Goal: Task Accomplishment & Management: Manage account settings

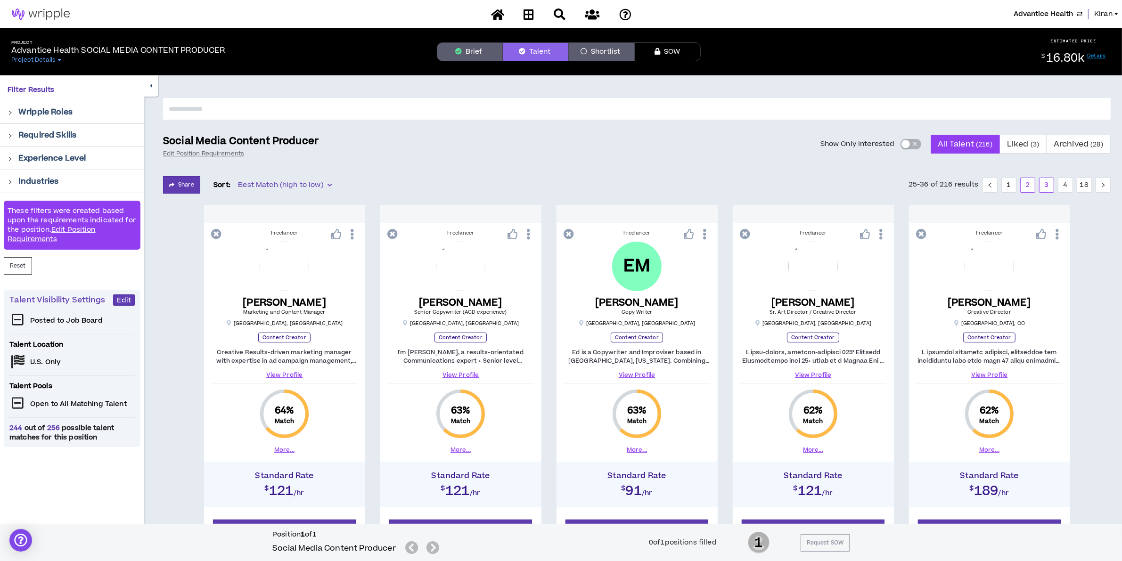
click at [1025, 186] on link "2" at bounding box center [1028, 185] width 14 height 14
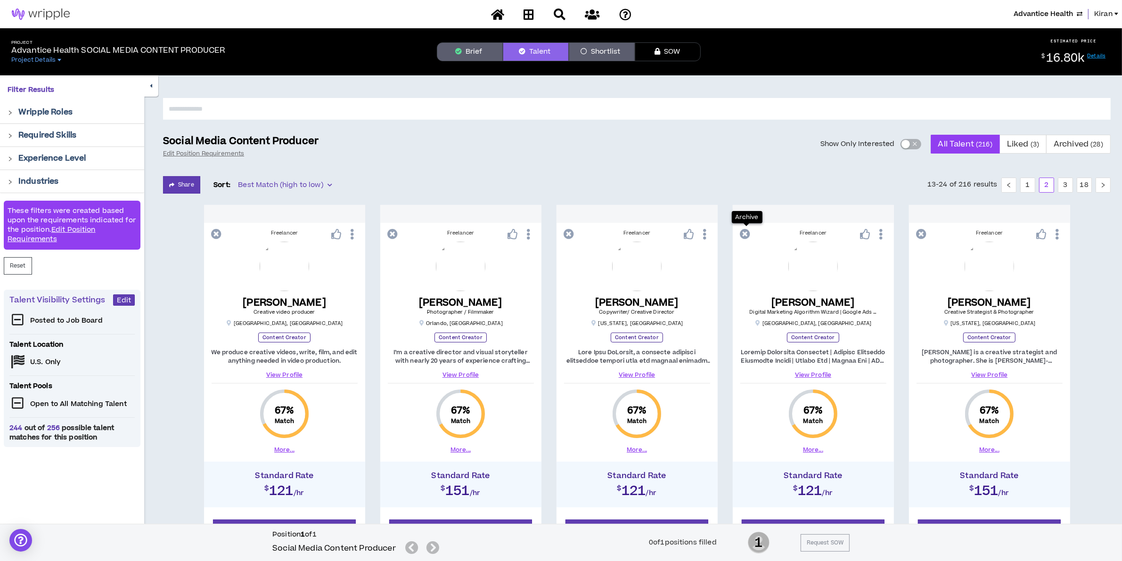
click at [745, 231] on icon at bounding box center [745, 234] width 10 height 10
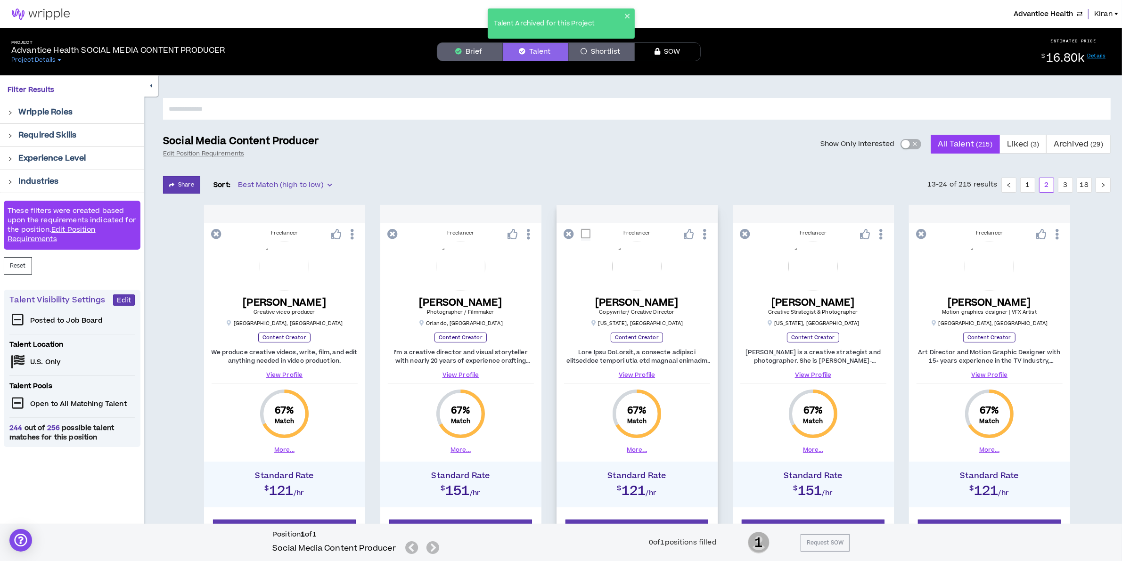
click at [568, 234] on icon at bounding box center [569, 234] width 10 height 10
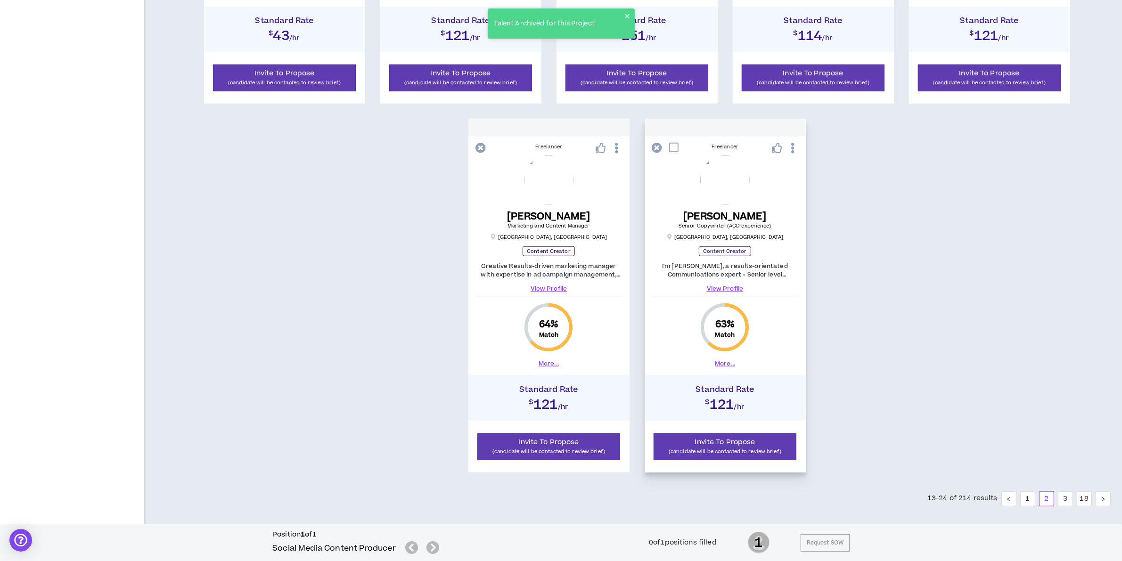
click at [659, 152] on icon at bounding box center [657, 148] width 10 height 10
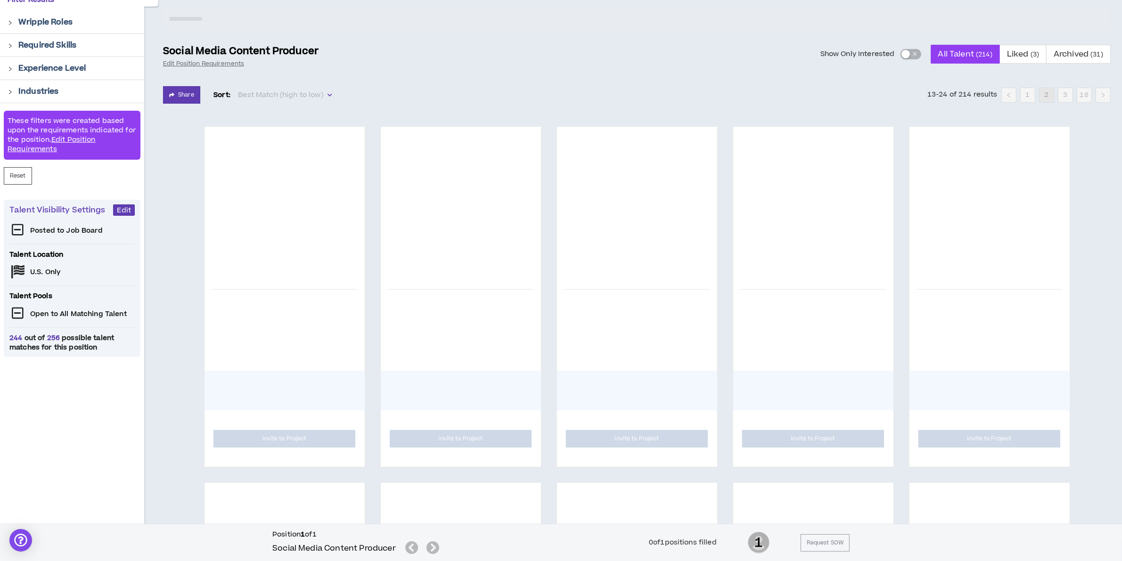
scroll to position [0, 0]
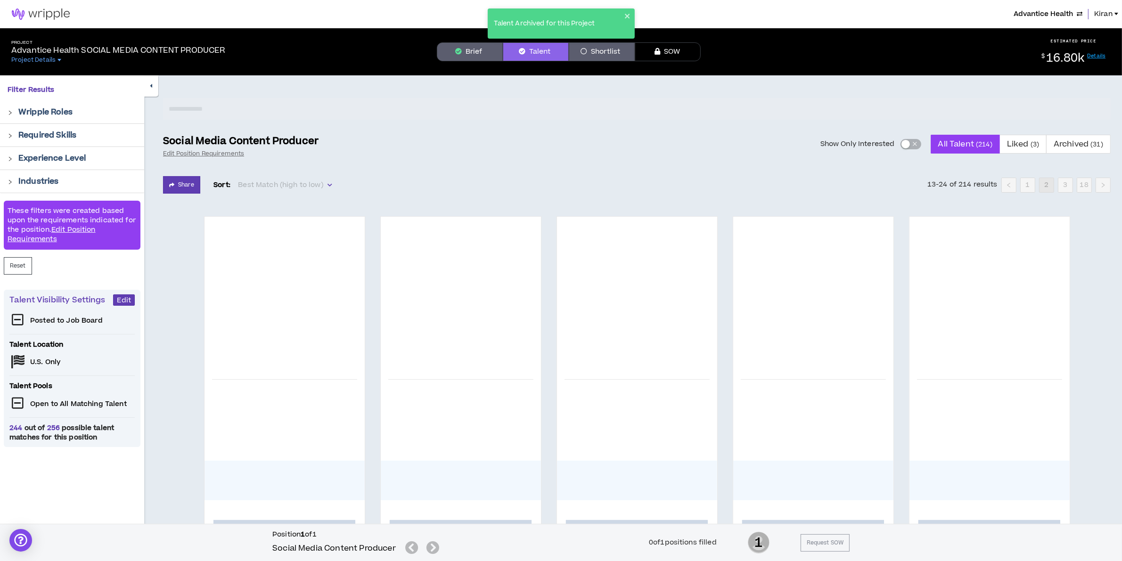
click at [52, 142] on div "Required Skills" at bounding box center [72, 135] width 144 height 23
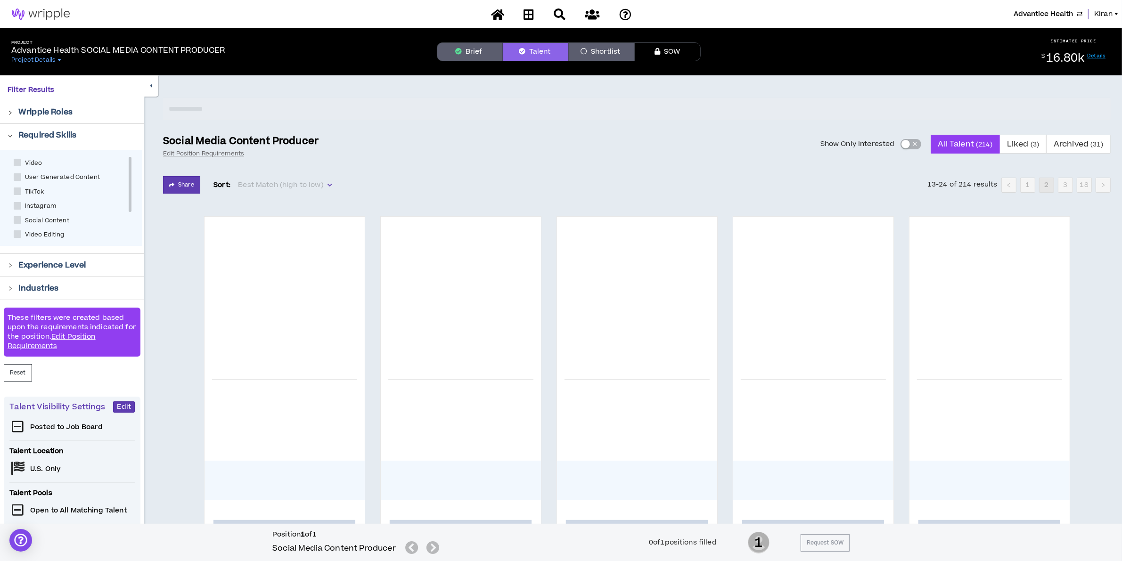
click at [52, 142] on div "Required Skills" at bounding box center [72, 135] width 144 height 23
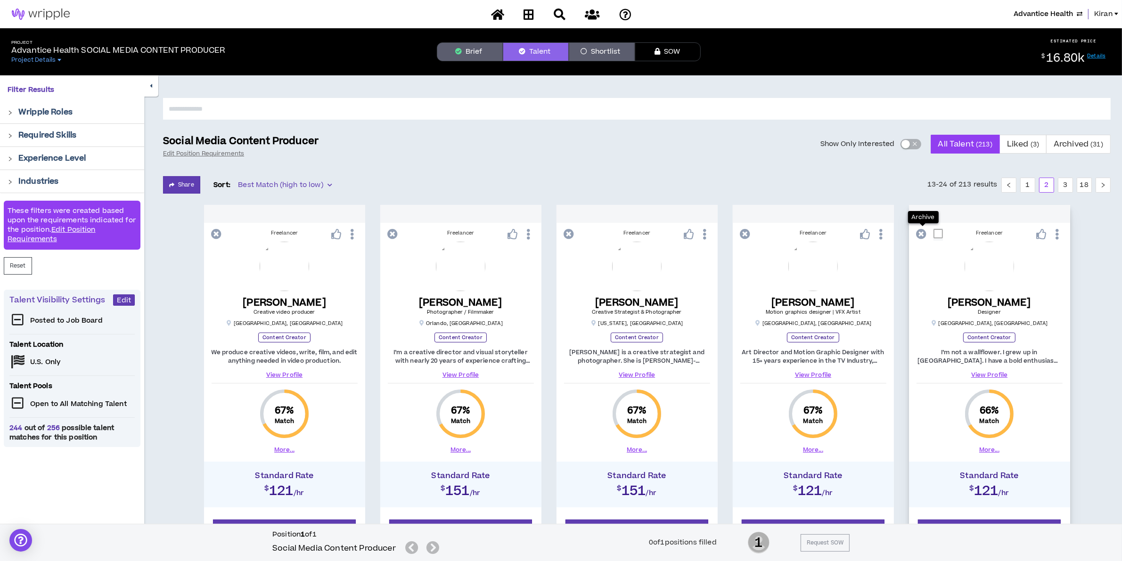
click at [918, 235] on icon at bounding box center [922, 234] width 10 height 10
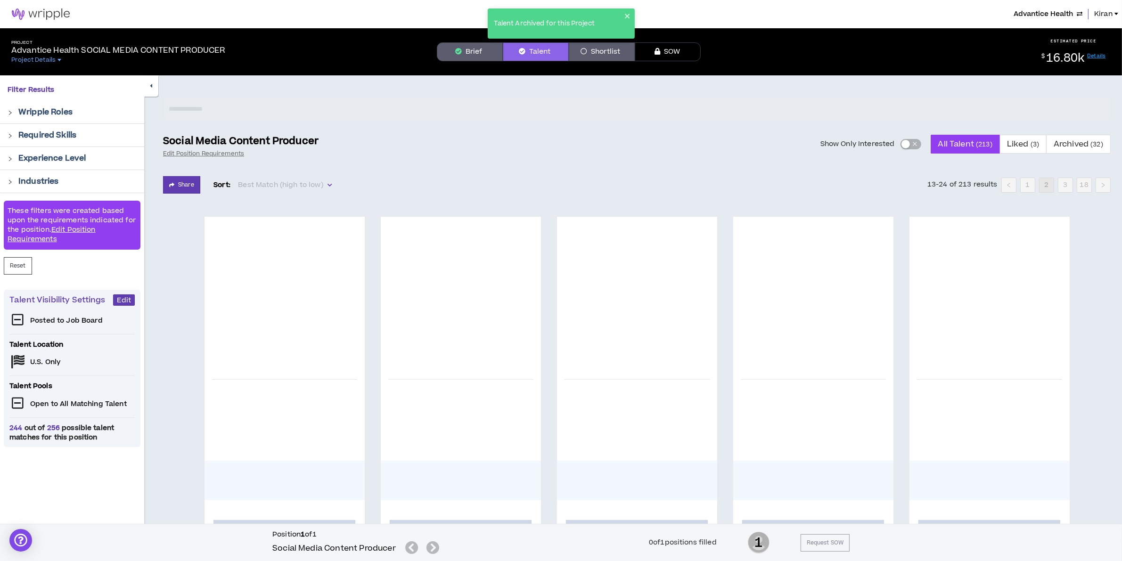
click at [478, 53] on button "Brief" at bounding box center [470, 51] width 66 height 19
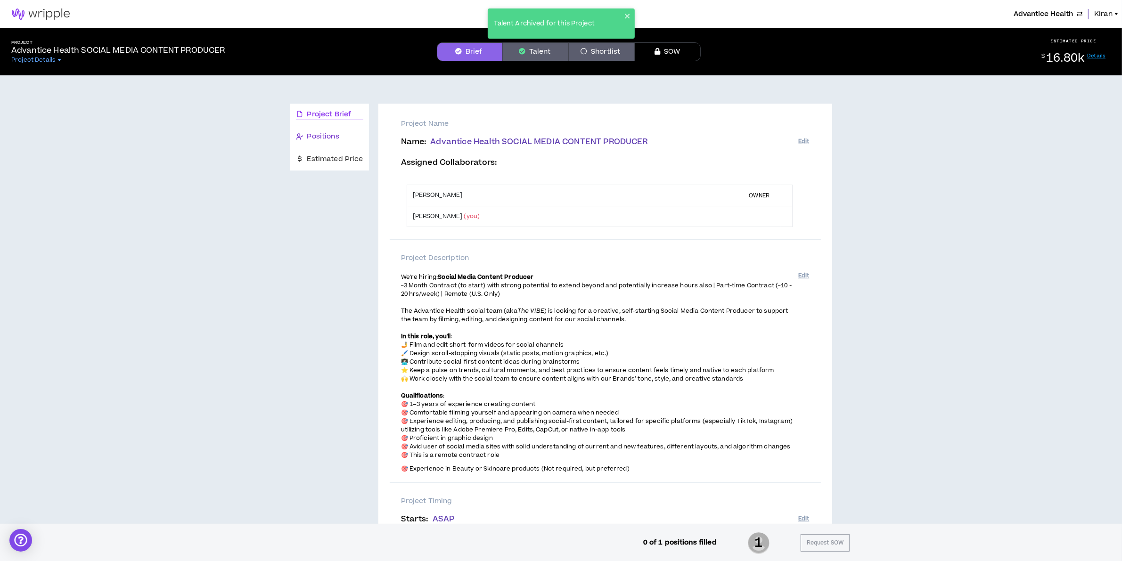
click at [327, 137] on span "Positions" at bounding box center [323, 136] width 32 height 10
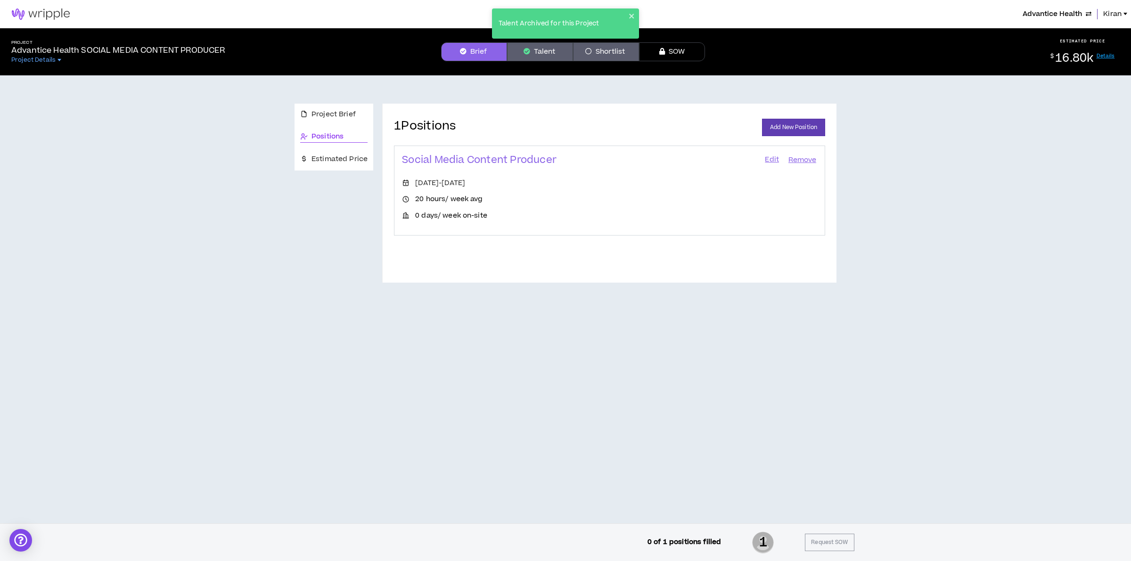
click at [764, 156] on link "Edit" at bounding box center [772, 160] width 16 height 13
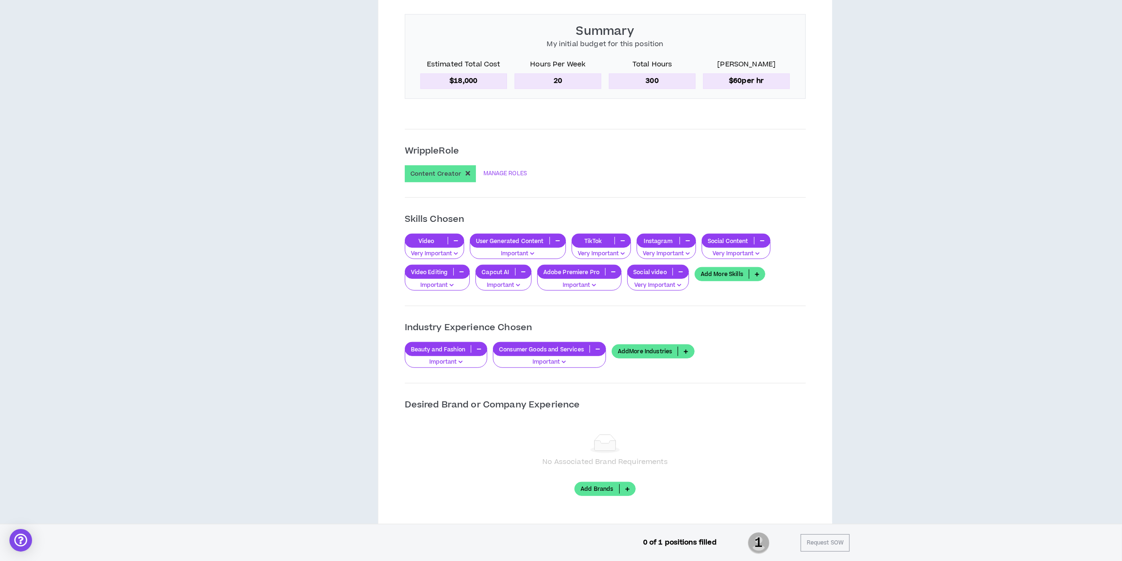
scroll to position [707, 0]
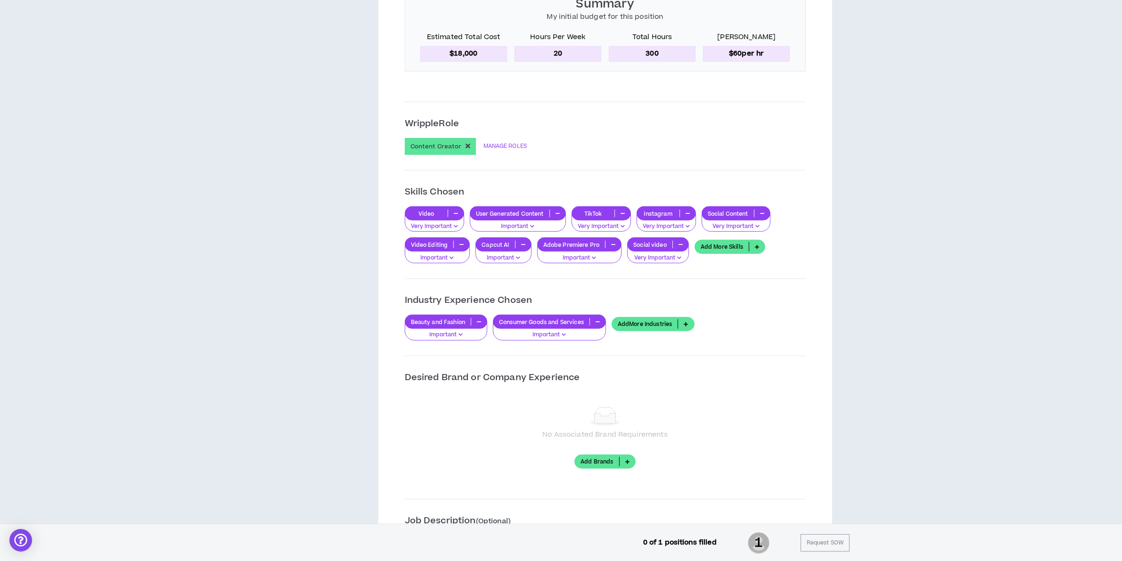
click at [739, 248] on link "Add More Skills" at bounding box center [730, 247] width 71 height 14
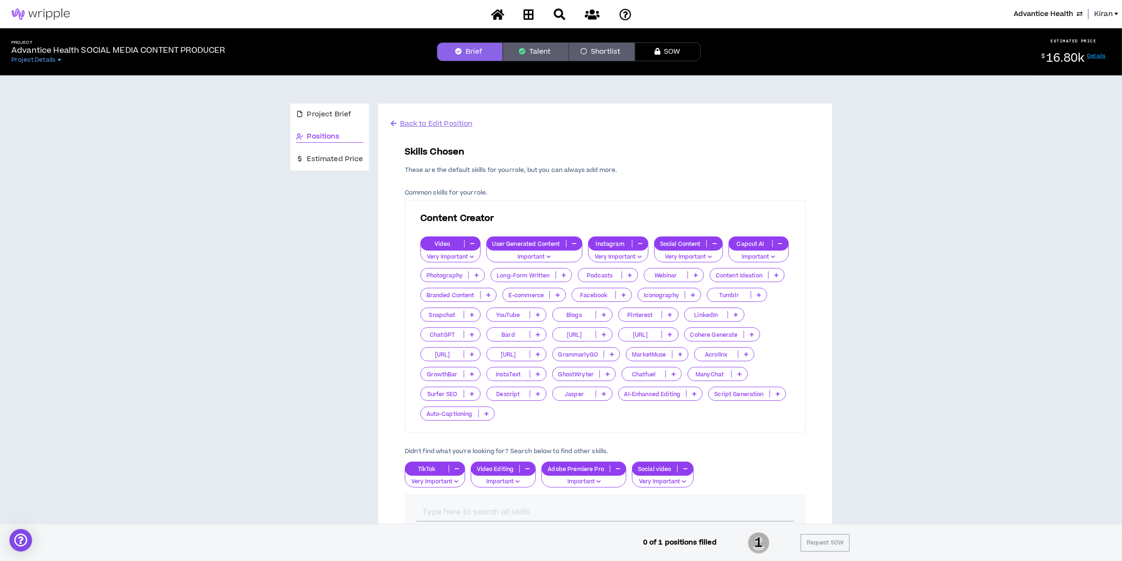
click at [550, 51] on button "Talent" at bounding box center [536, 51] width 66 height 19
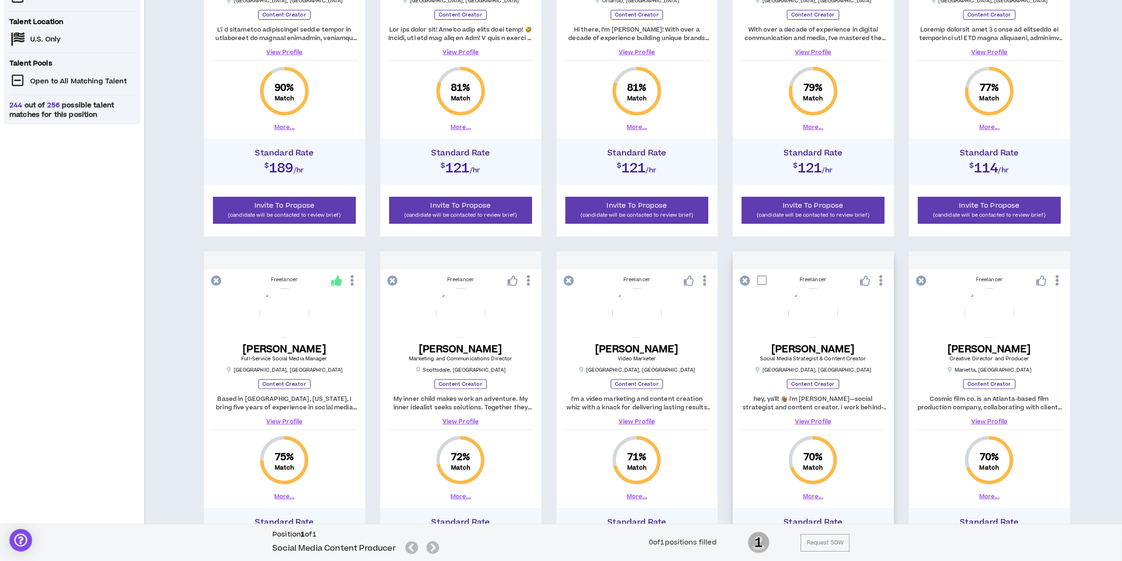
scroll to position [412, 0]
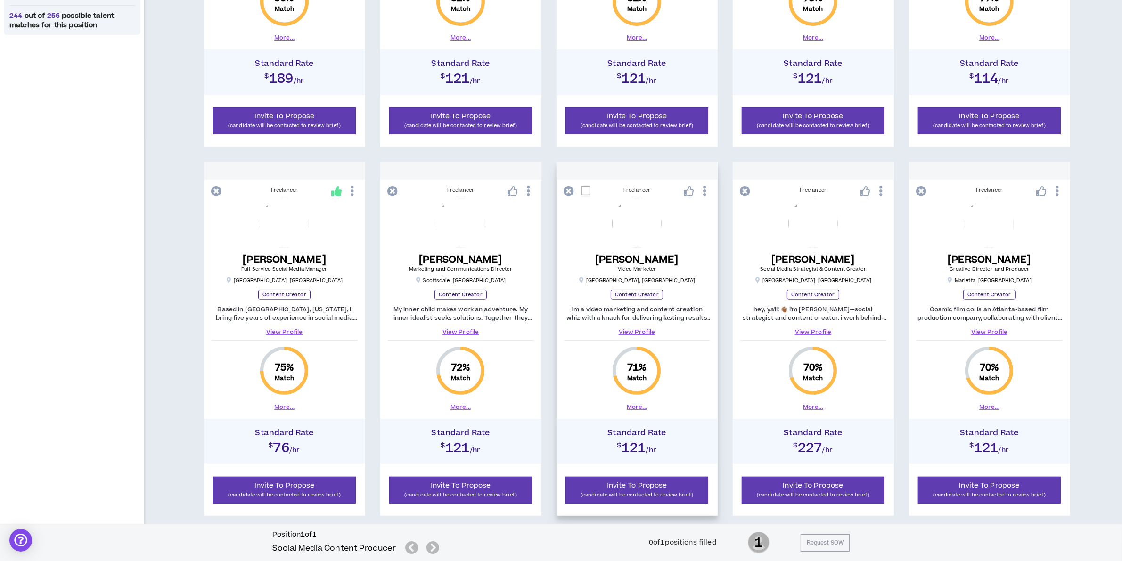
click at [640, 333] on link "View Profile" at bounding box center [637, 332] width 146 height 8
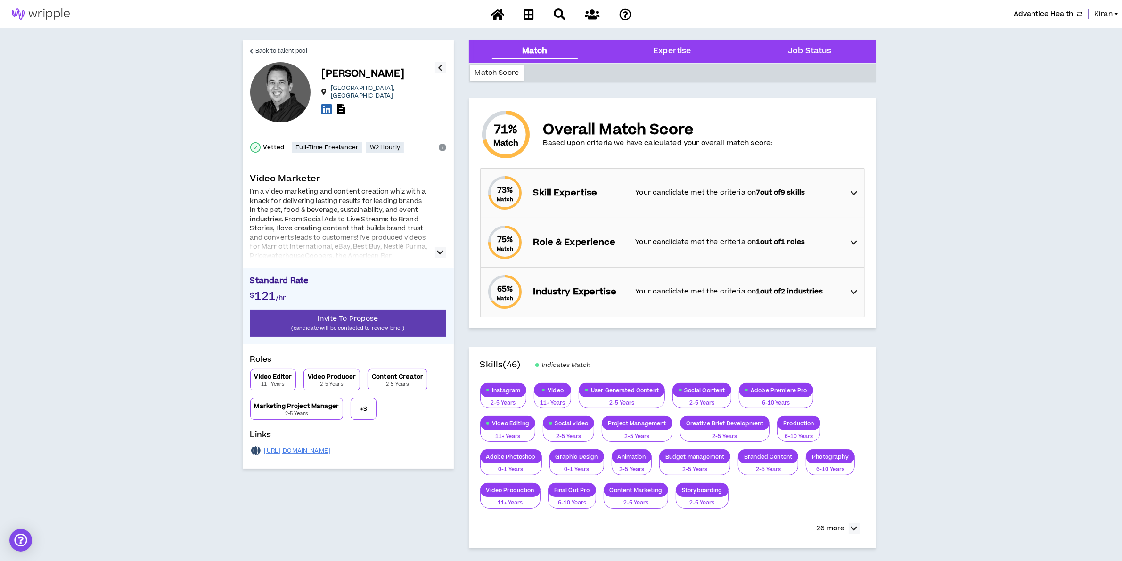
click at [435, 248] on button "button" at bounding box center [440, 252] width 11 height 11
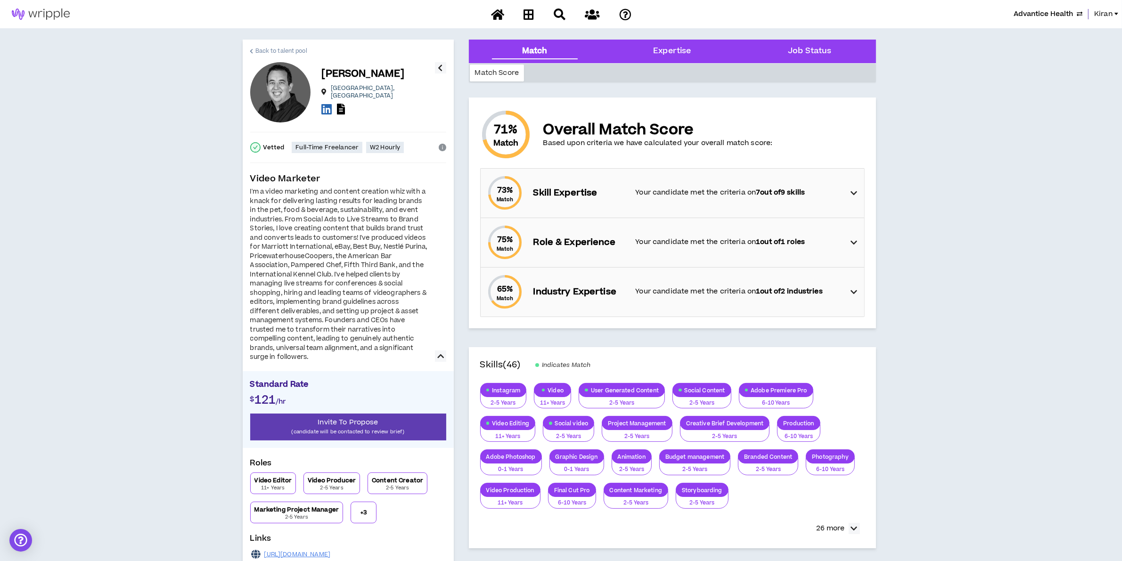
click at [255, 52] on span "Back to talent pool" at bounding box center [281, 51] width 52 height 9
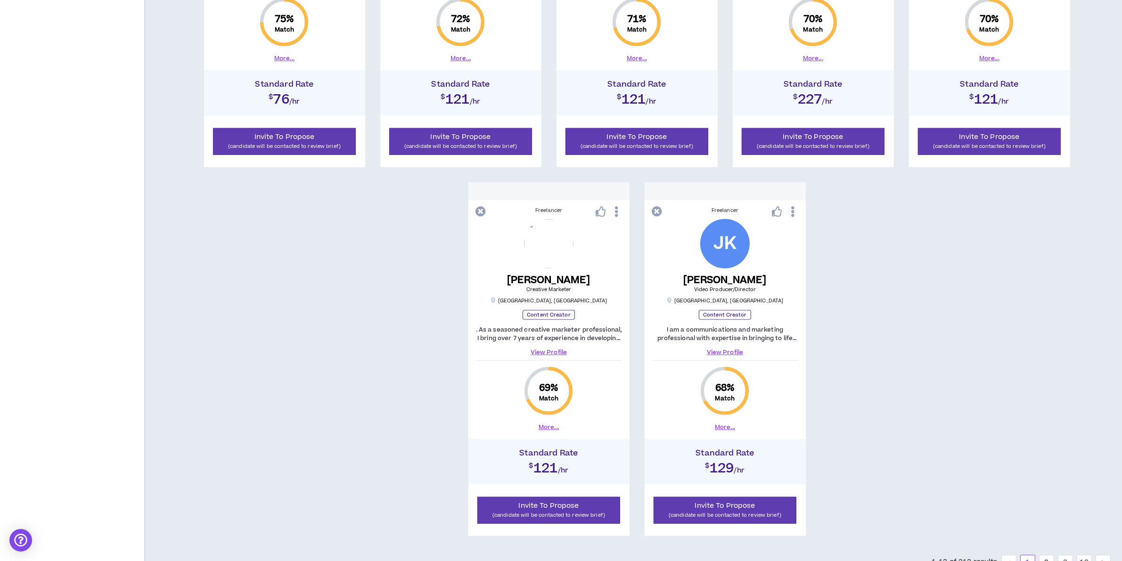
scroll to position [837, 0]
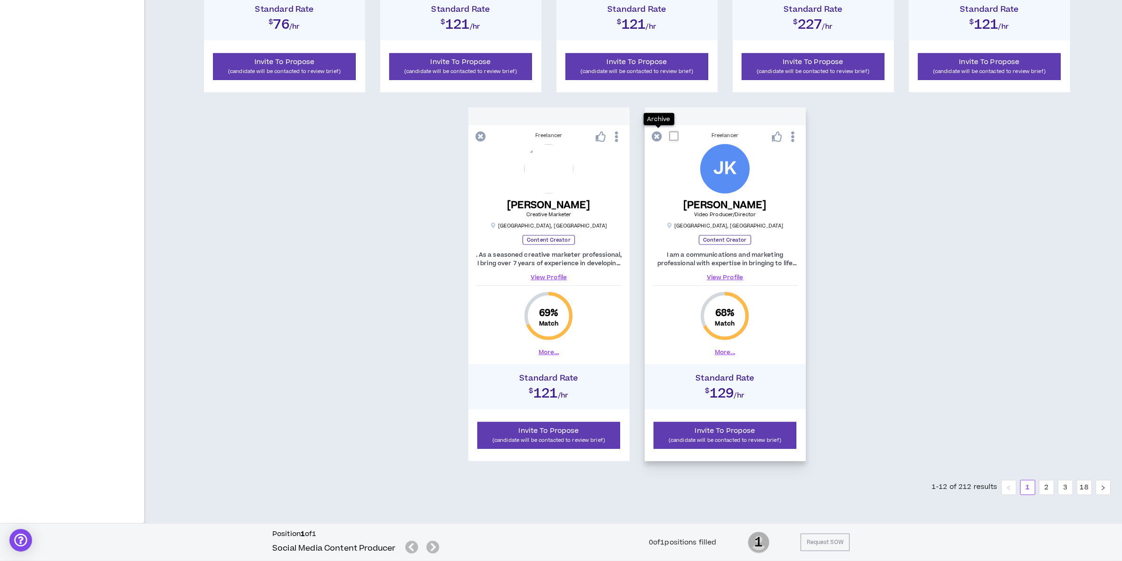
click at [652, 140] on icon at bounding box center [657, 136] width 10 height 10
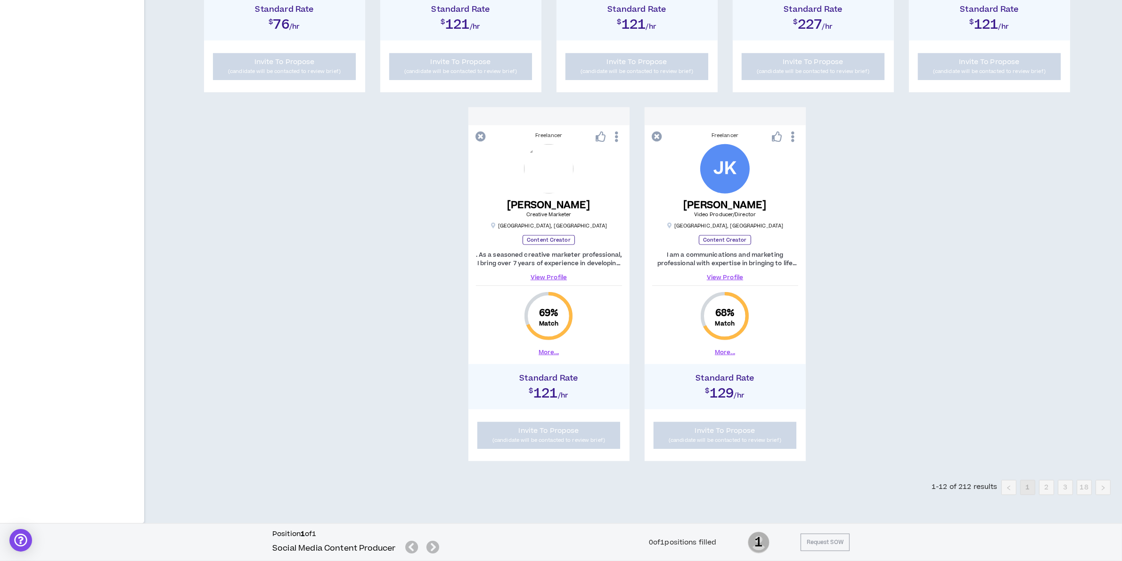
scroll to position [828, 0]
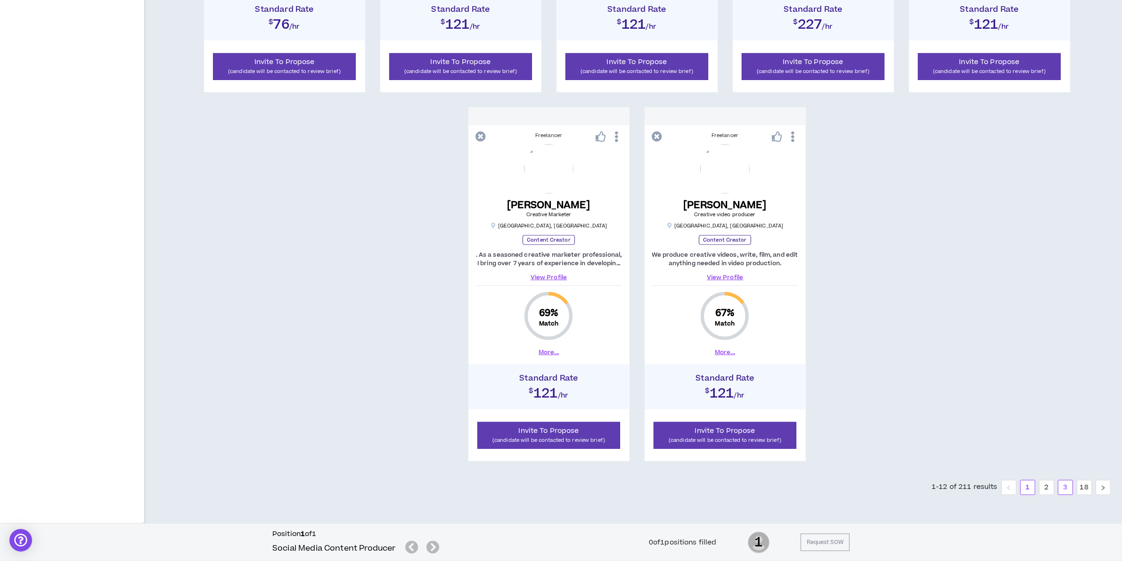
click at [1058, 489] on link "3" at bounding box center [1065, 488] width 14 height 14
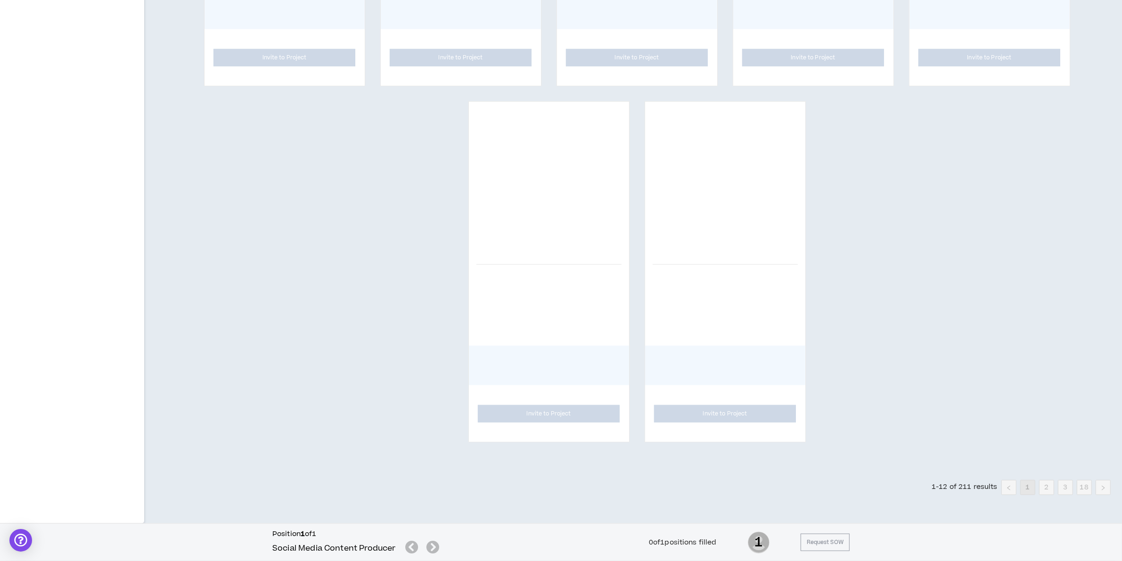
scroll to position [837, 0]
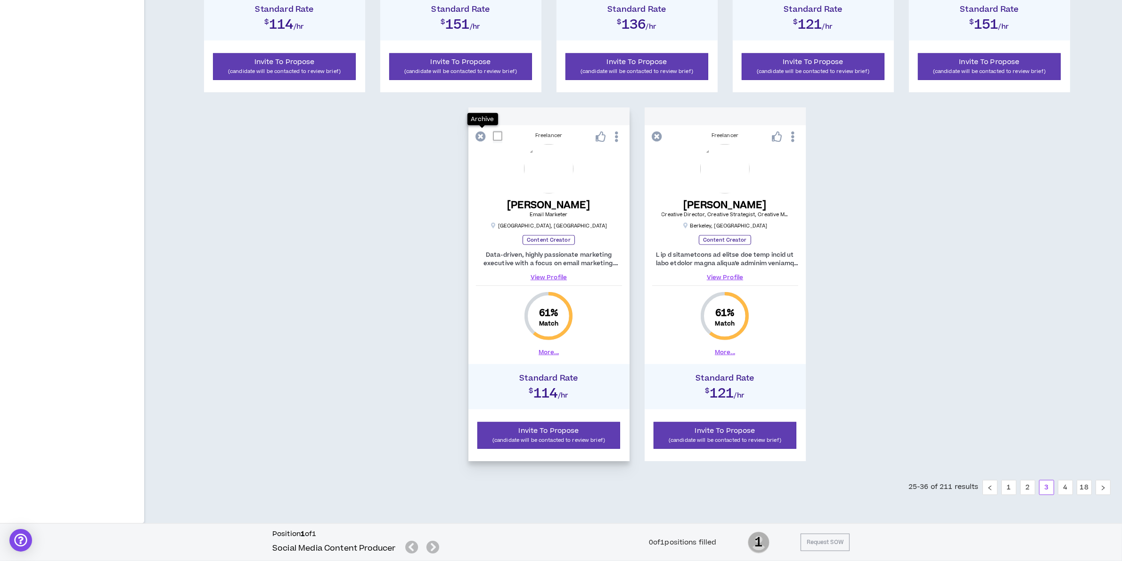
click at [479, 138] on icon at bounding box center [481, 136] width 10 height 10
click at [477, 135] on icon at bounding box center [481, 136] width 10 height 10
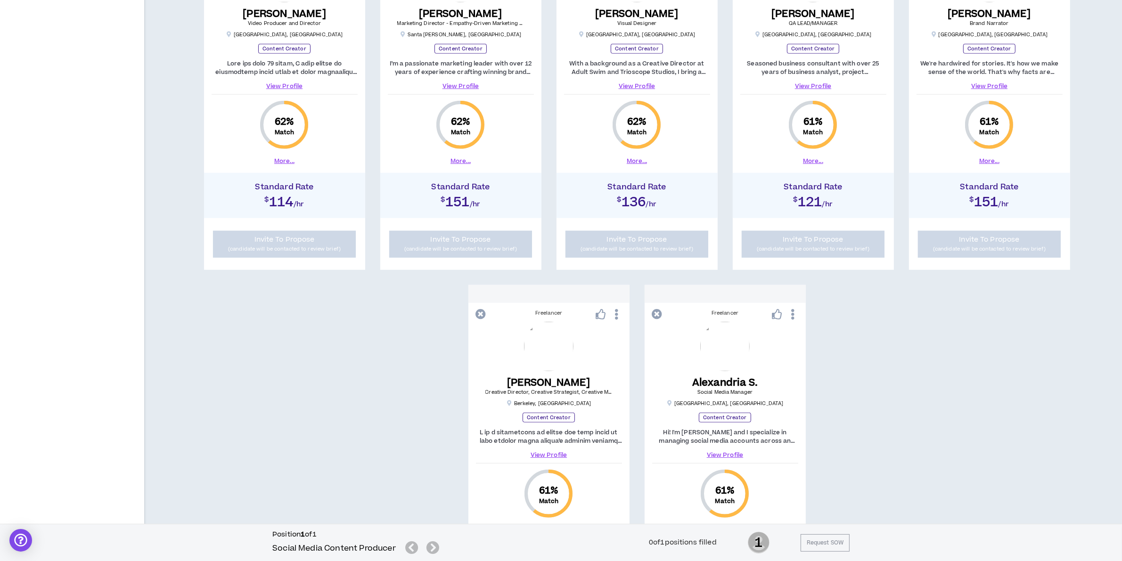
scroll to position [425, 0]
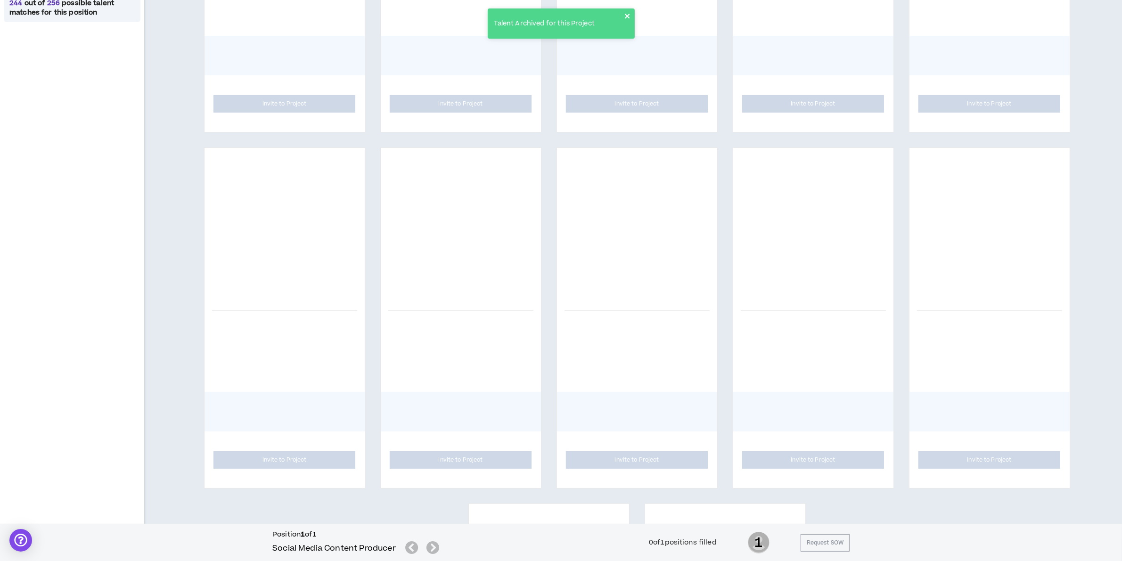
click at [628, 17] on icon "close" at bounding box center [627, 16] width 7 height 8
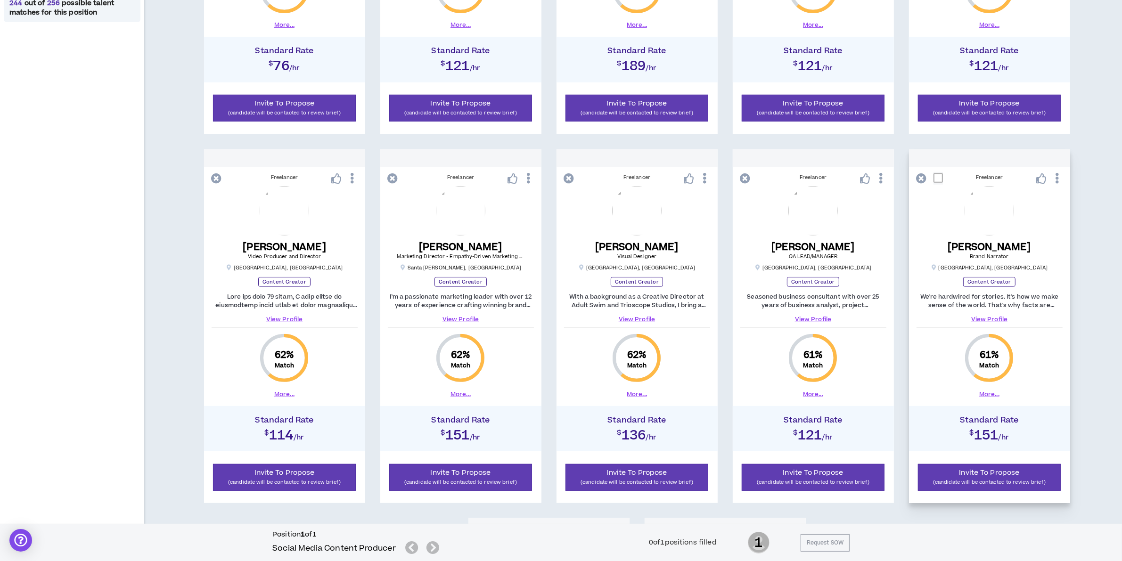
click at [917, 180] on icon at bounding box center [922, 178] width 10 height 10
click at [743, 174] on icon at bounding box center [745, 178] width 10 height 10
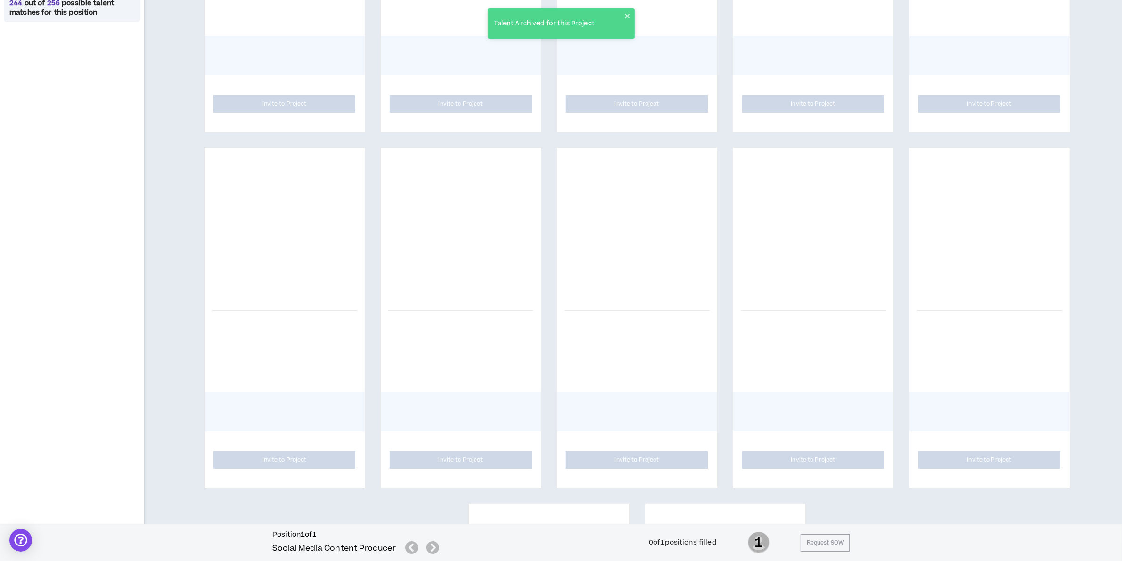
click at [631, 13] on div "Talent Archived for this Project" at bounding box center [561, 23] width 147 height 30
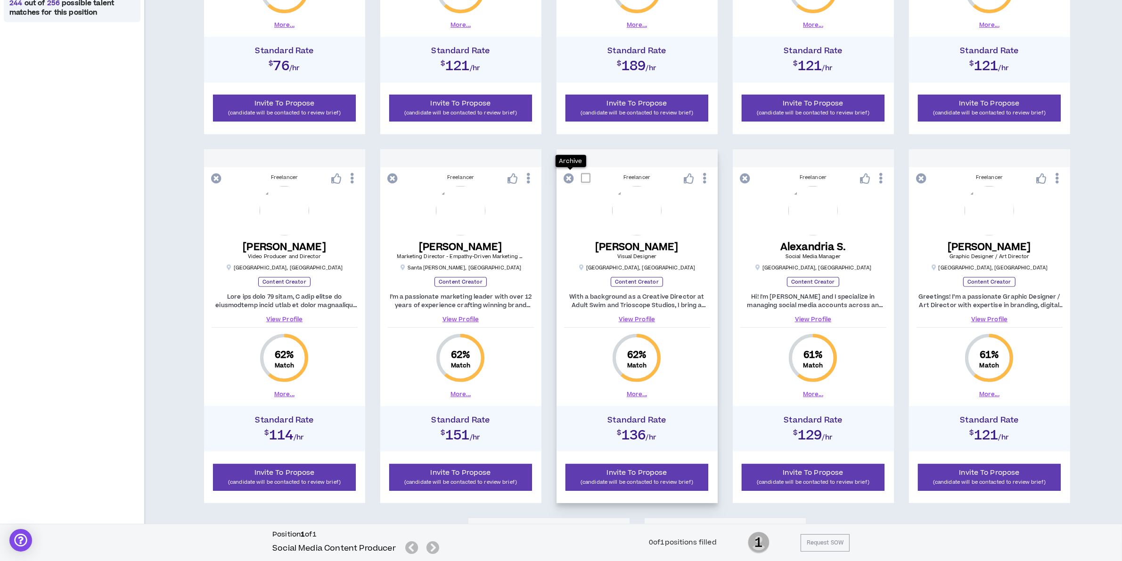
click at [567, 175] on icon at bounding box center [569, 178] width 10 height 10
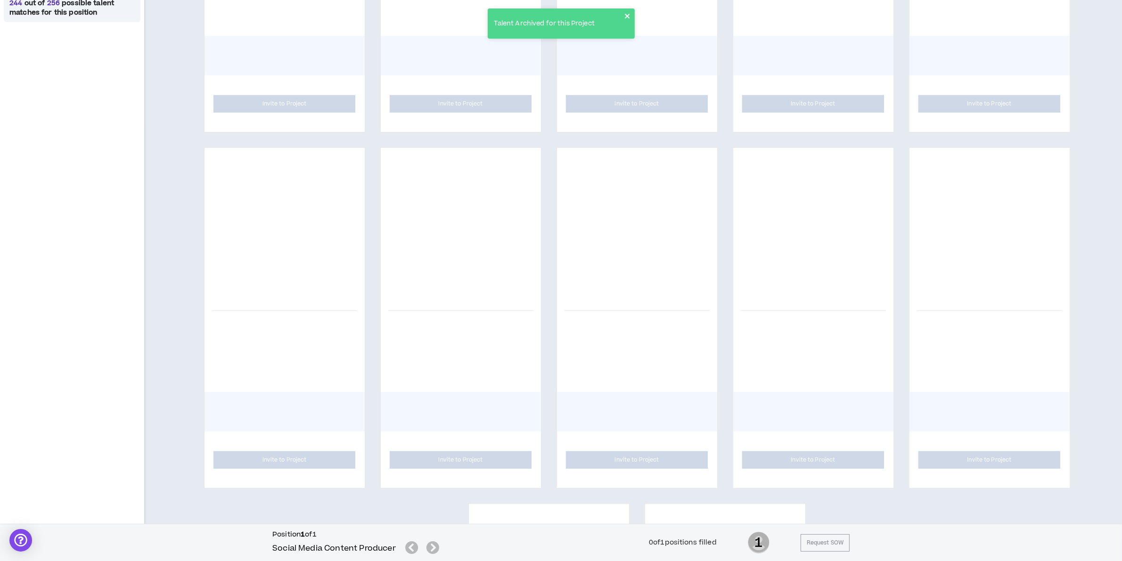
click at [628, 14] on icon "close" at bounding box center [627, 16] width 5 height 5
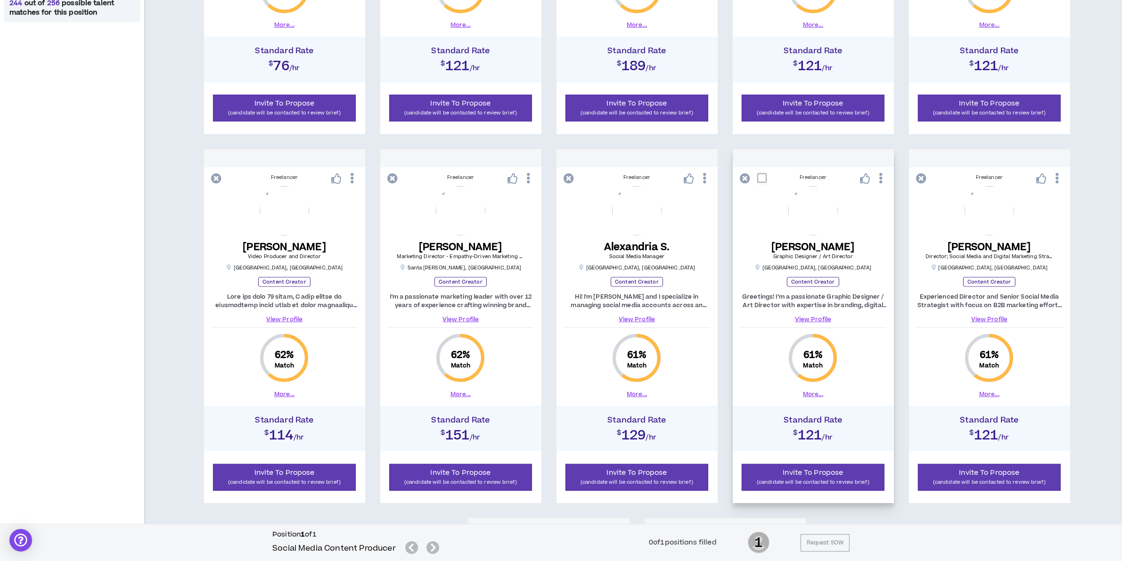
click at [742, 175] on icon at bounding box center [745, 178] width 10 height 10
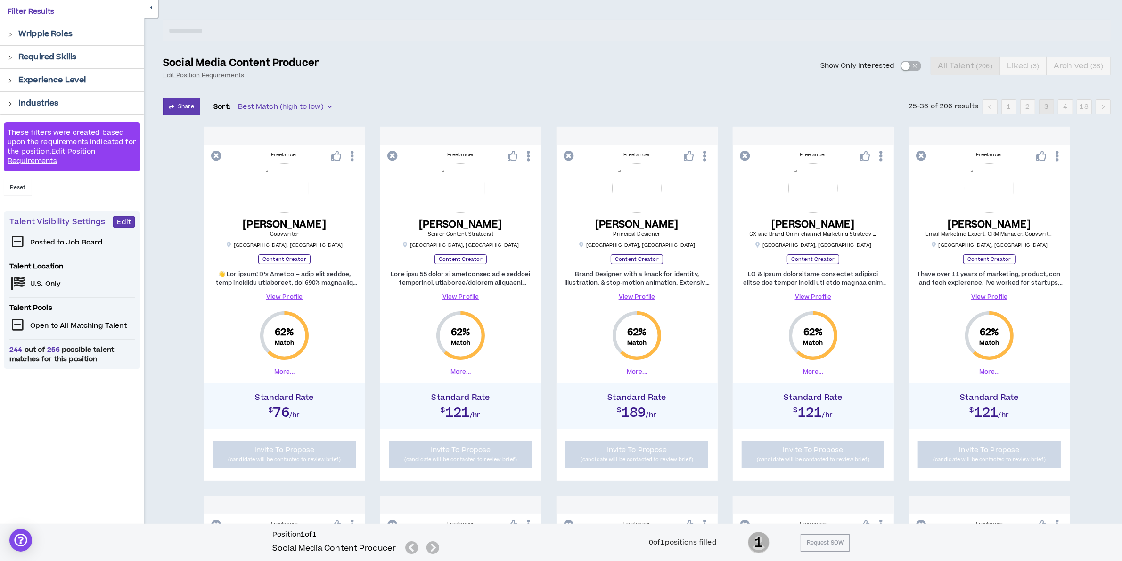
scroll to position [72, 0]
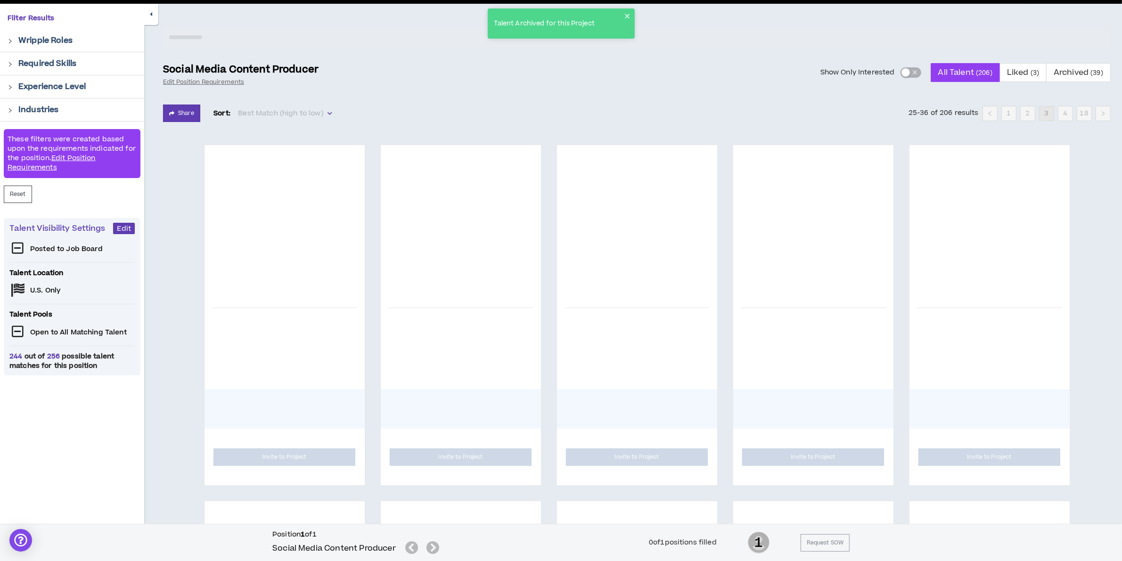
click at [630, 11] on div "Talent Archived for this Project" at bounding box center [561, 23] width 147 height 30
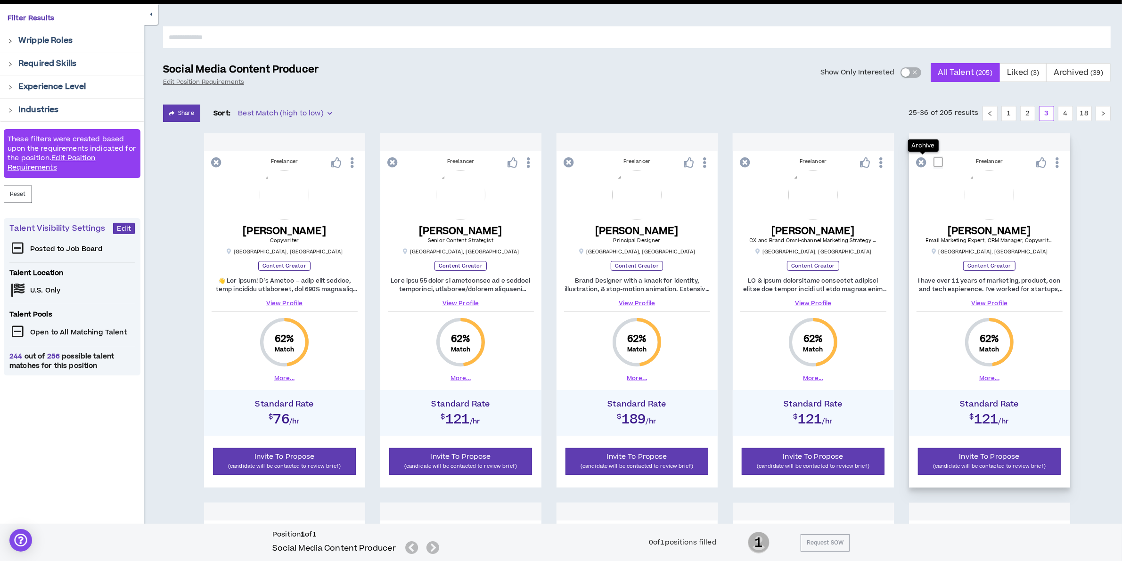
click at [924, 165] on icon at bounding box center [922, 162] width 10 height 10
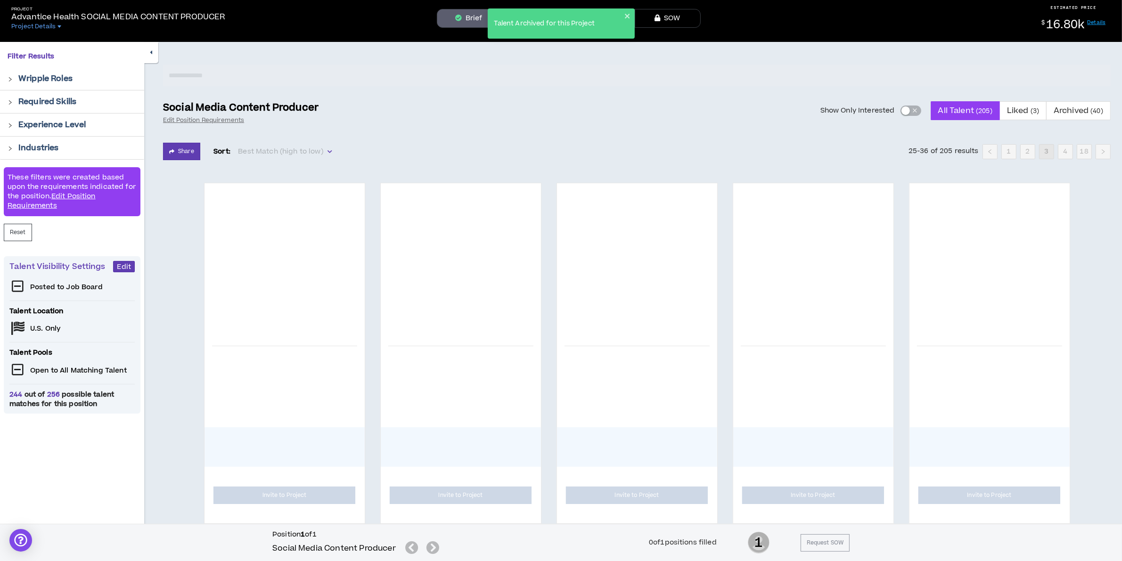
scroll to position [13, 0]
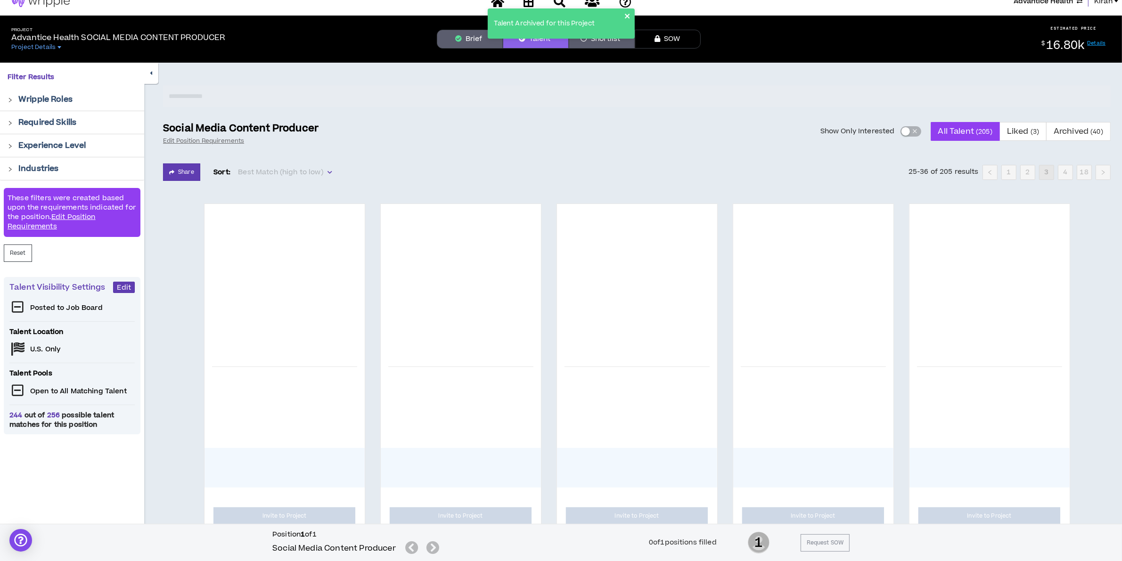
click at [627, 16] on icon "close" at bounding box center [627, 16] width 5 height 5
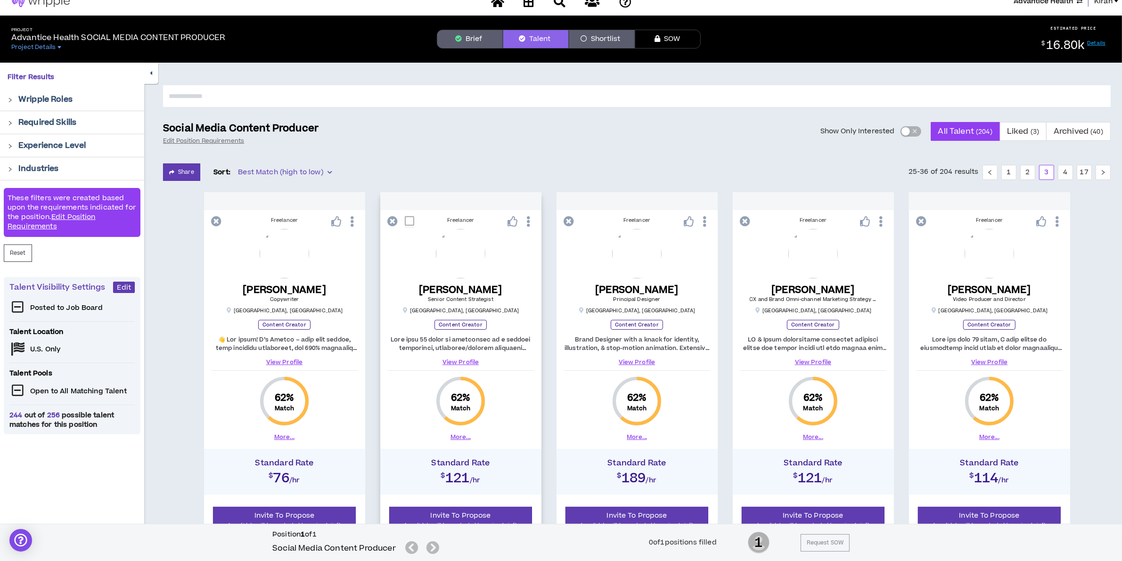
click at [394, 221] on icon at bounding box center [393, 221] width 10 height 10
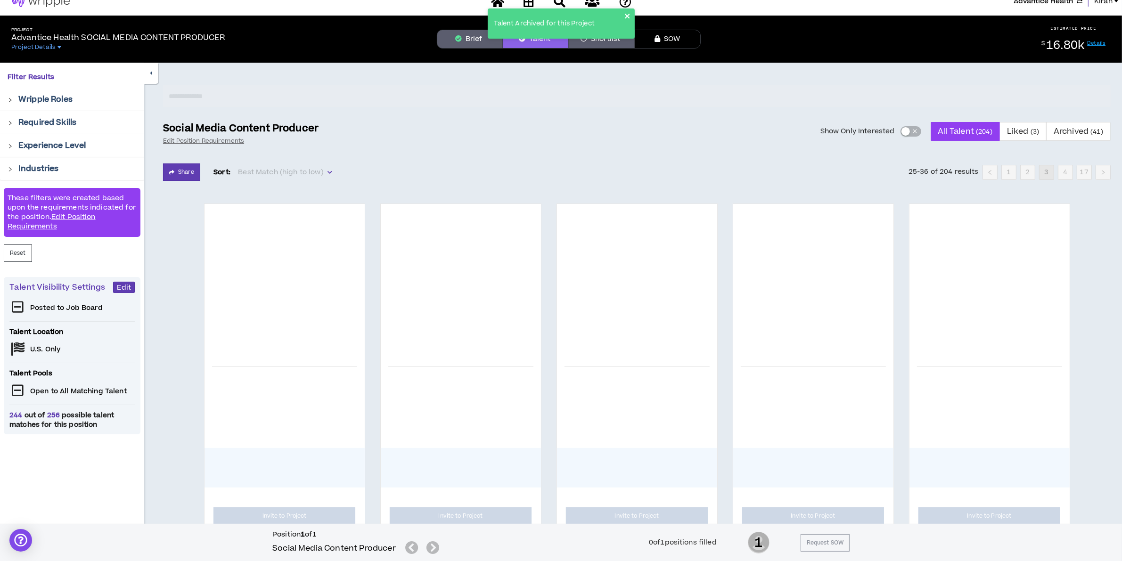
click at [628, 13] on icon "close" at bounding box center [627, 16] width 7 height 8
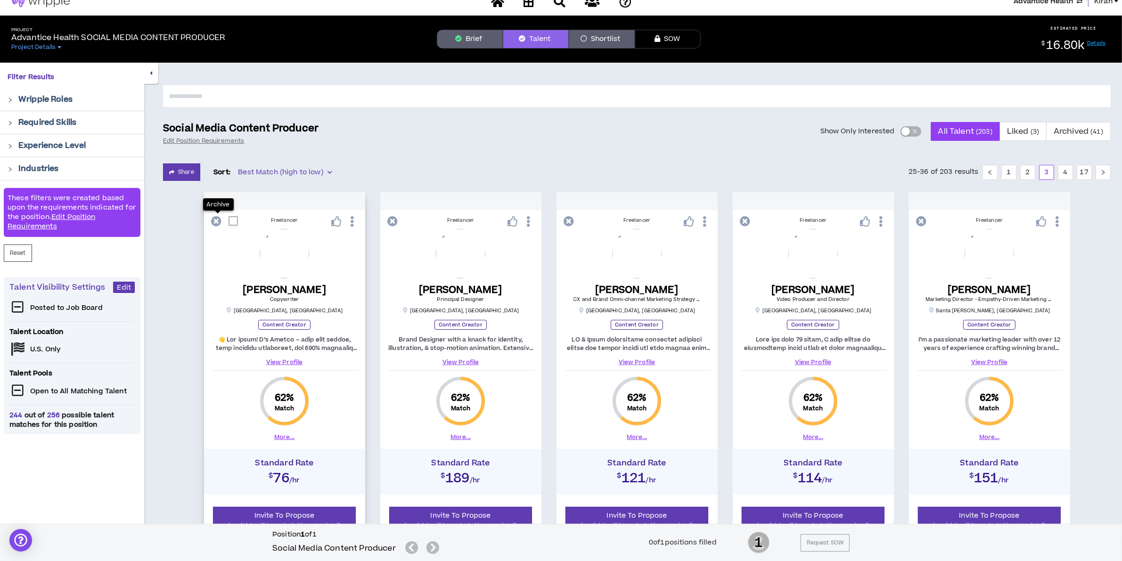
click at [214, 220] on icon at bounding box center [217, 221] width 10 height 10
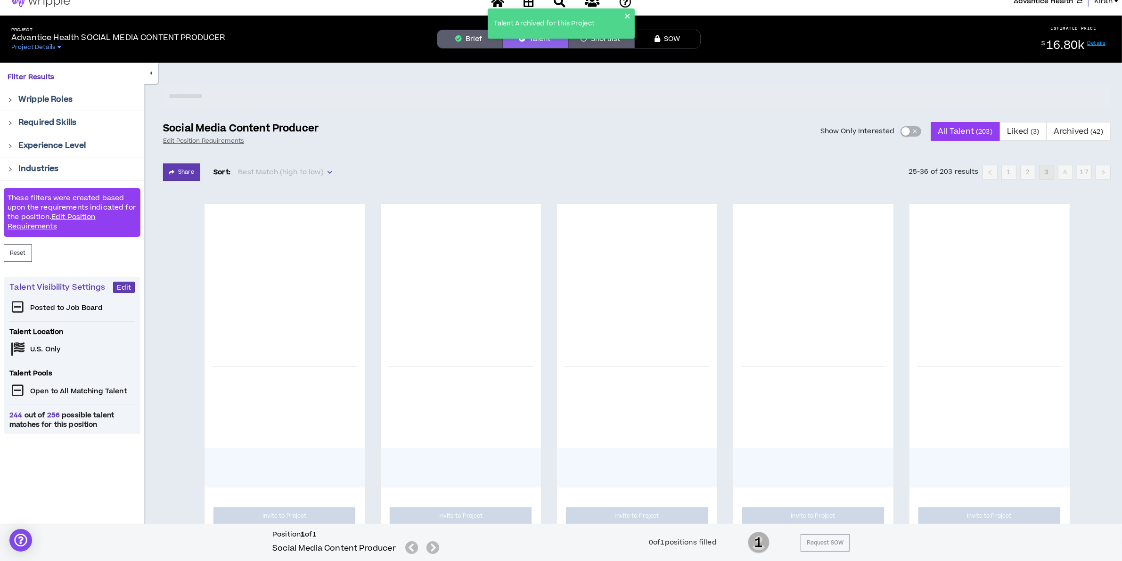
click at [629, 17] on icon "close" at bounding box center [627, 16] width 5 height 5
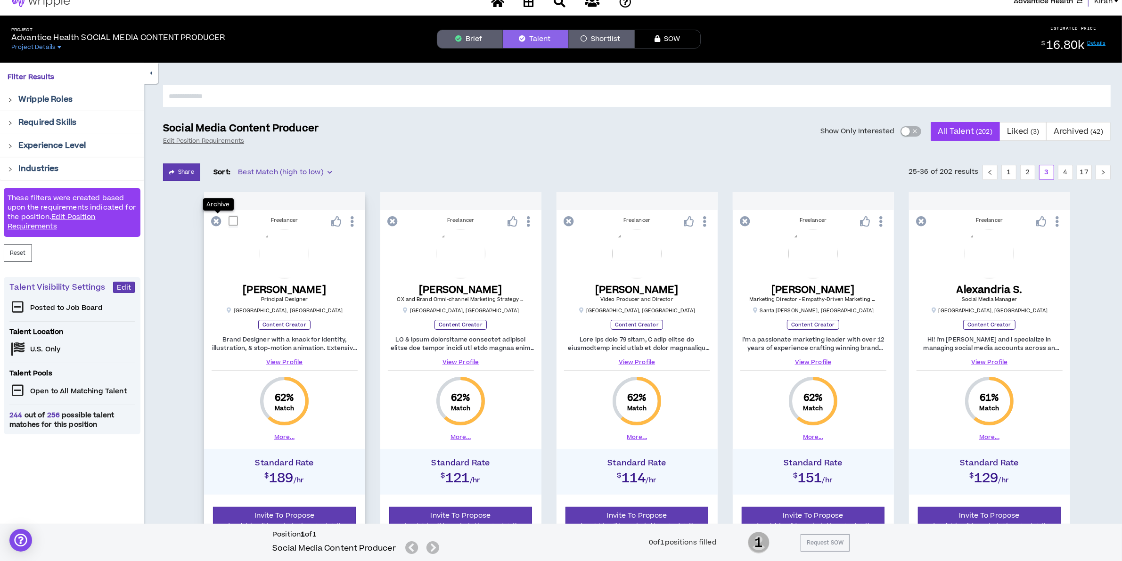
click at [217, 221] on icon at bounding box center [217, 221] width 10 height 10
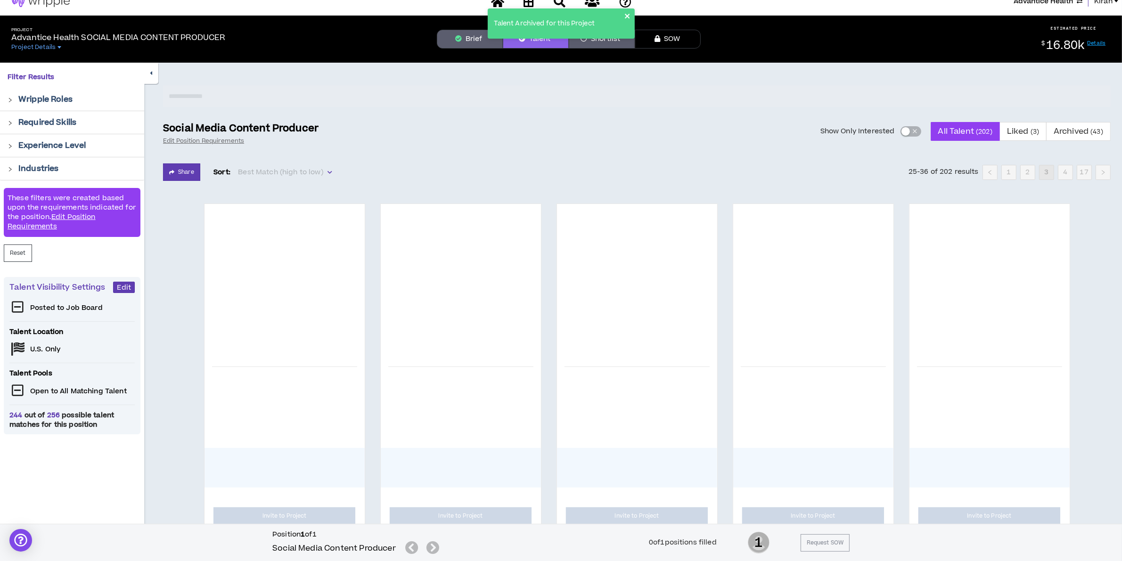
click at [628, 18] on icon "close" at bounding box center [627, 16] width 7 height 8
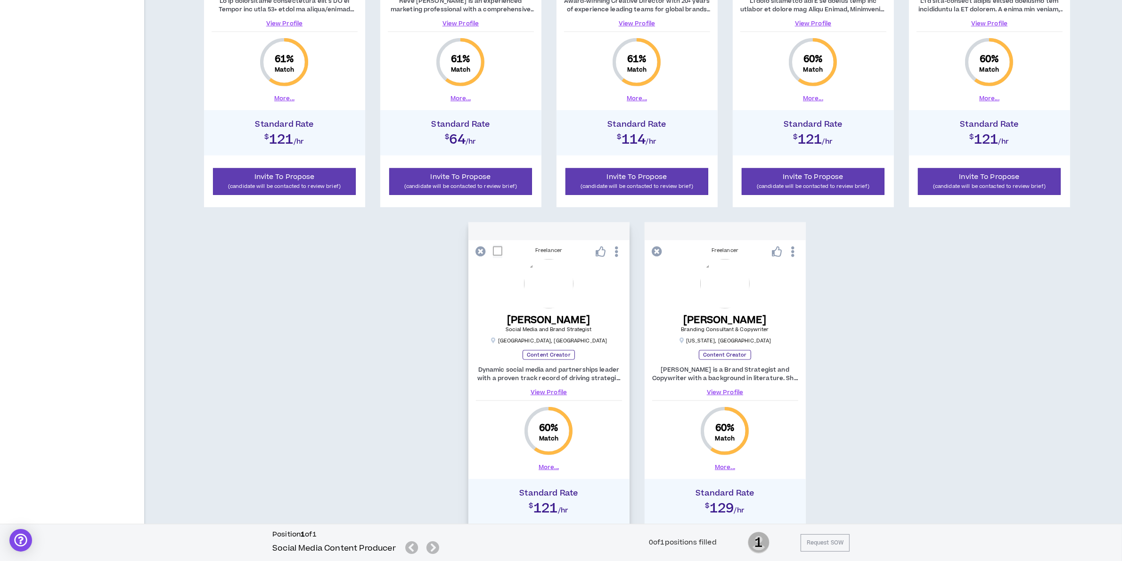
scroll to position [543, 0]
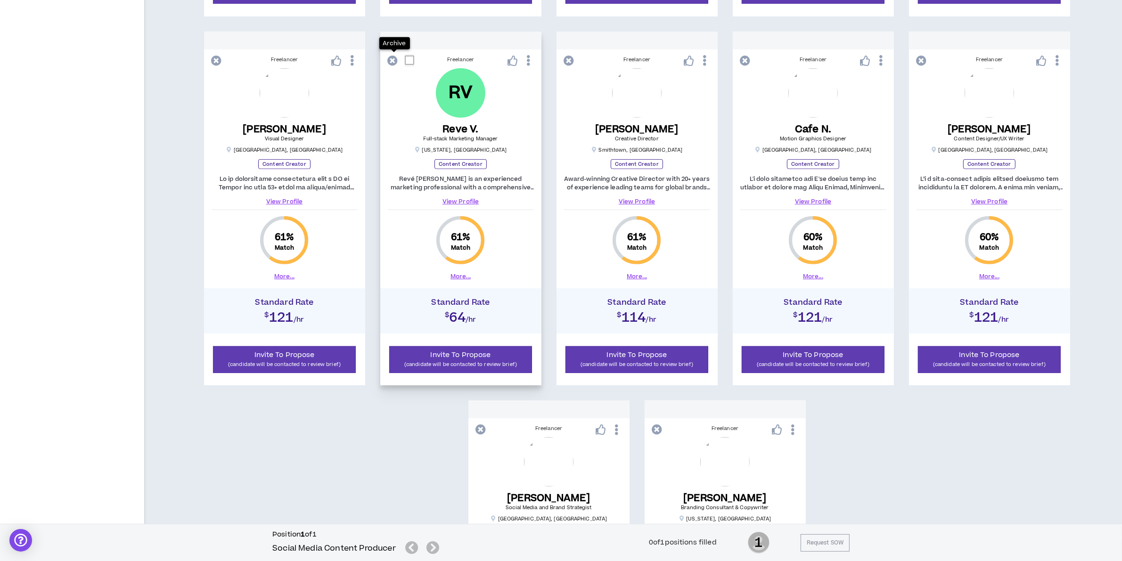
click at [393, 60] on icon at bounding box center [393, 61] width 10 height 10
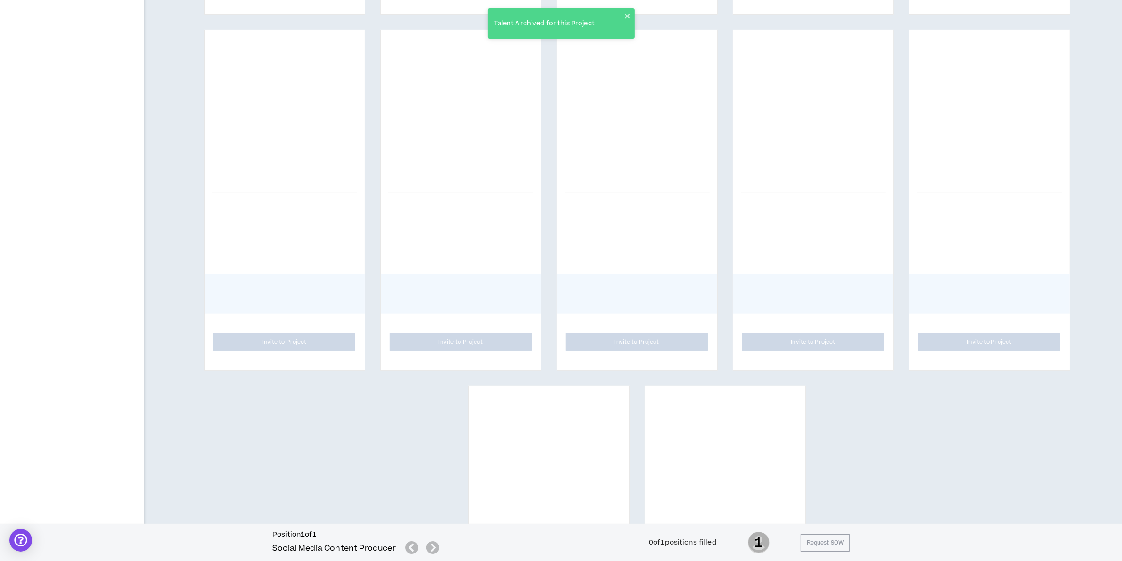
click at [631, 16] on div "Talent Archived for this Project" at bounding box center [561, 23] width 147 height 30
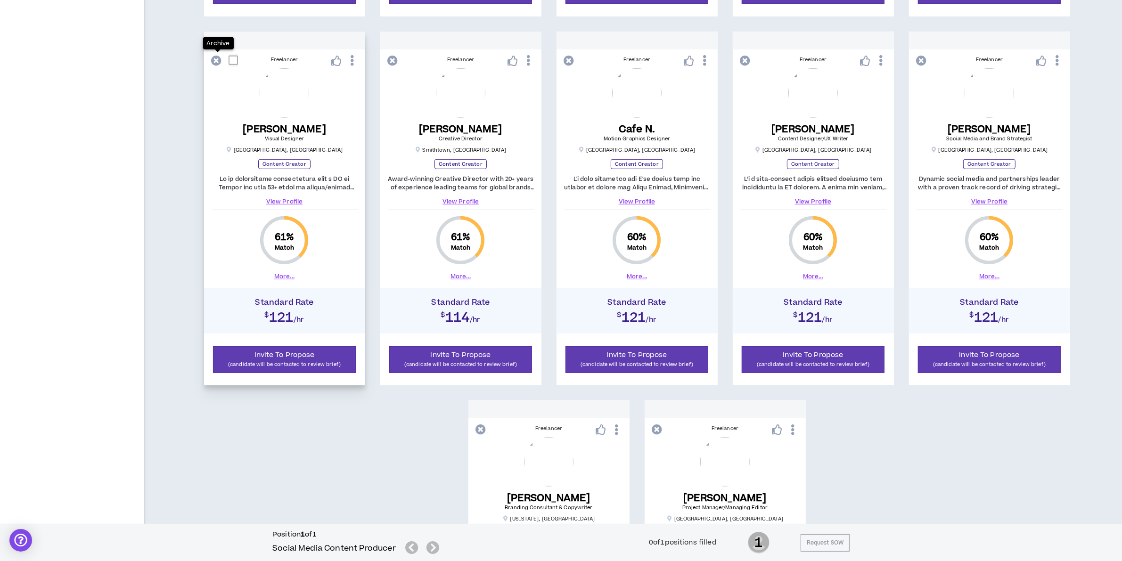
click at [218, 60] on icon at bounding box center [217, 61] width 10 height 10
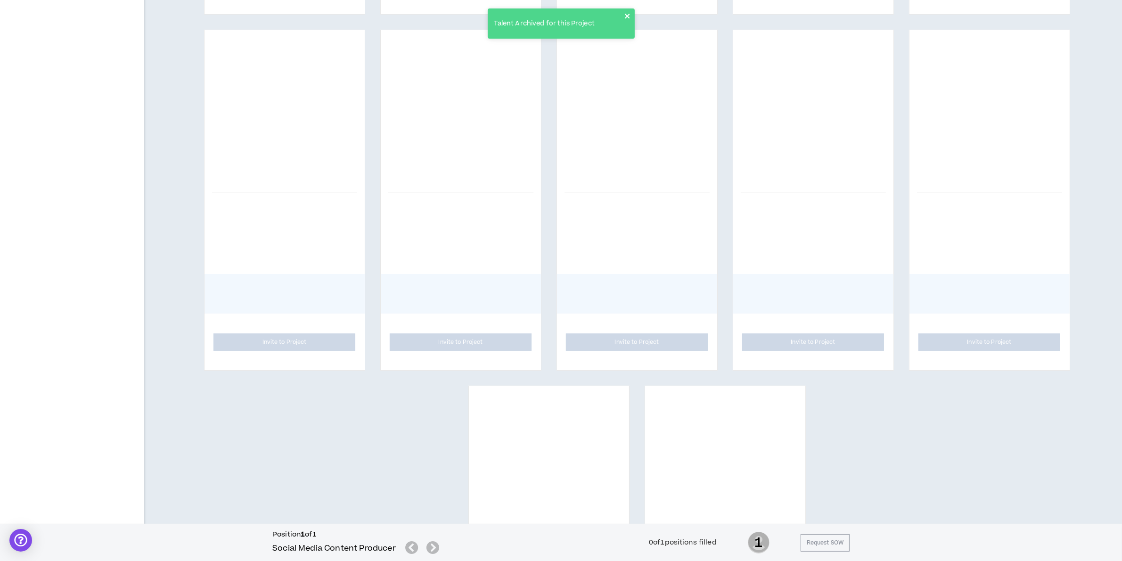
click at [627, 12] on icon "close" at bounding box center [627, 16] width 7 height 8
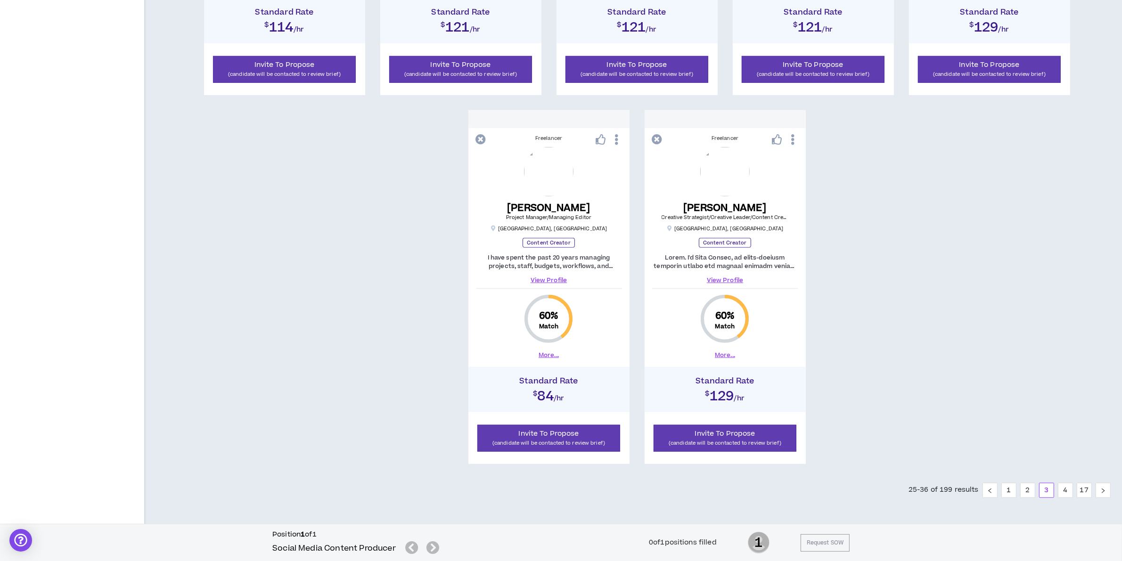
scroll to position [837, 0]
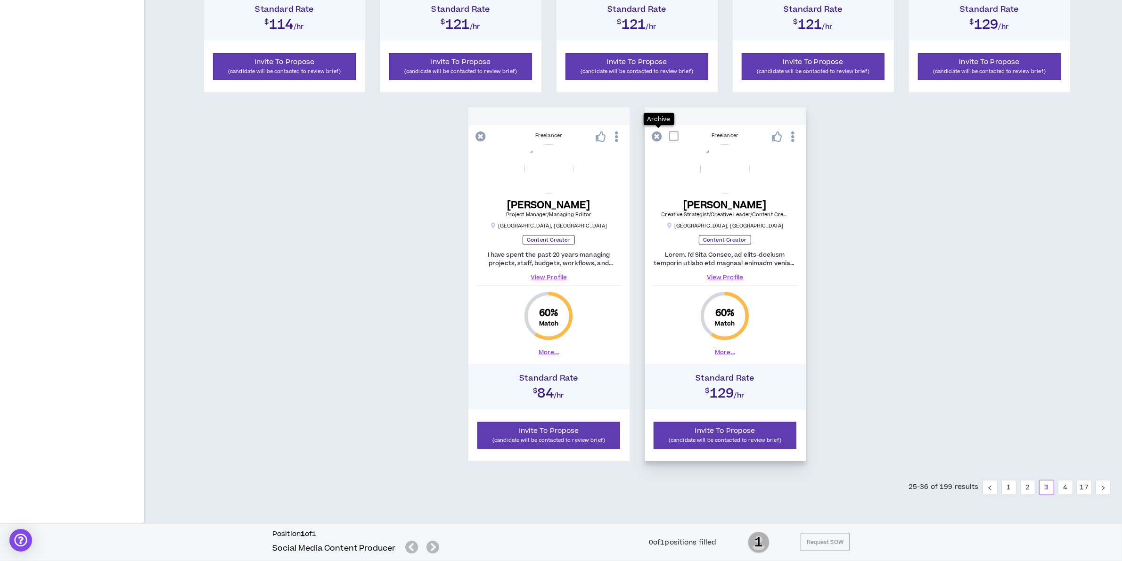
click at [653, 138] on icon at bounding box center [657, 136] width 10 height 10
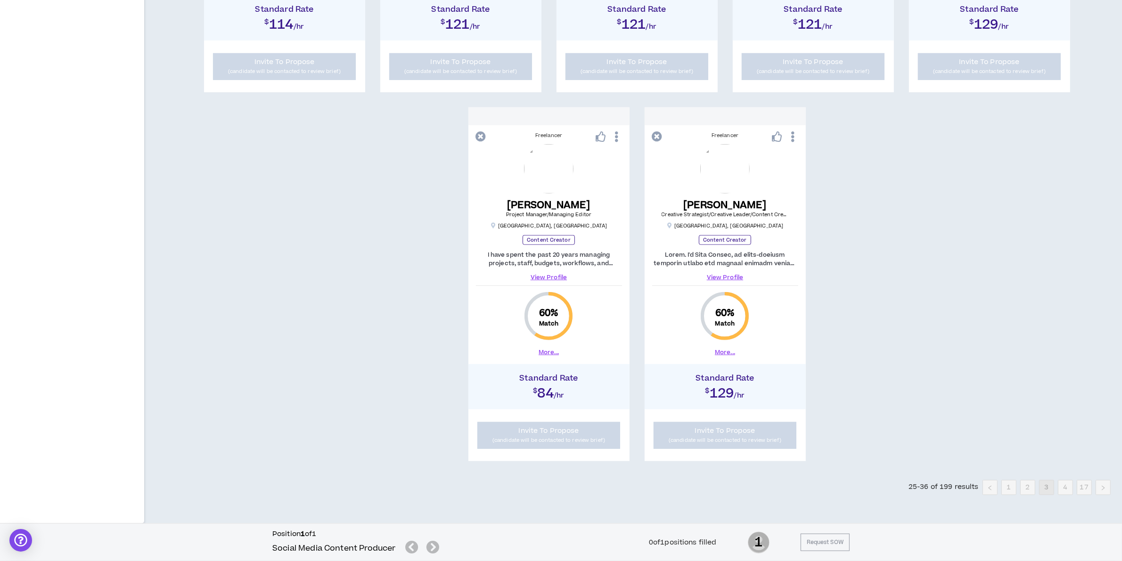
scroll to position [828, 0]
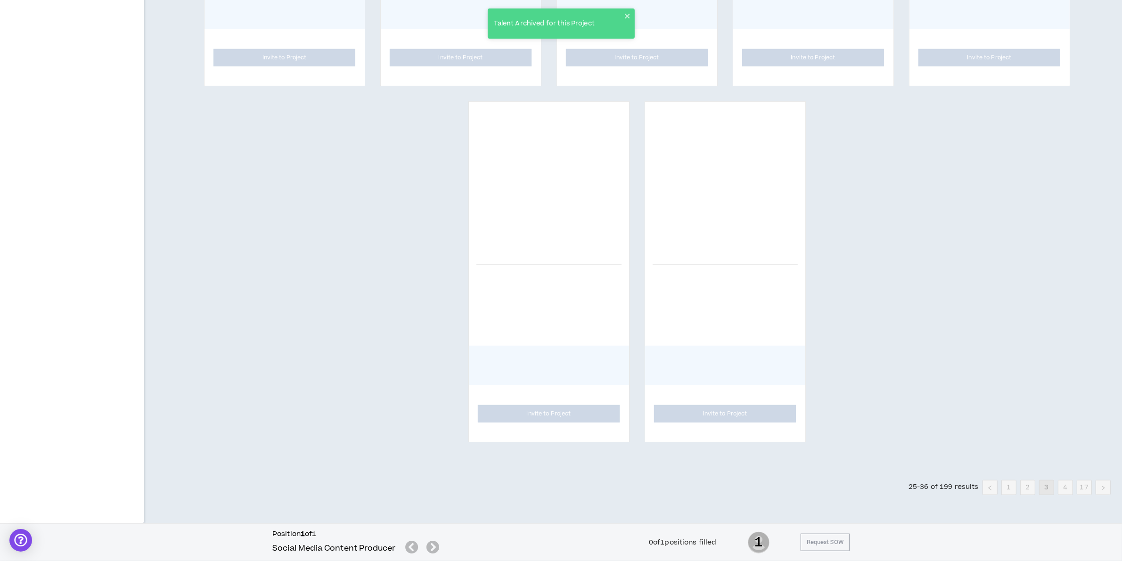
click at [621, 13] on div "Talent Archived for this Project" at bounding box center [561, 23] width 147 height 30
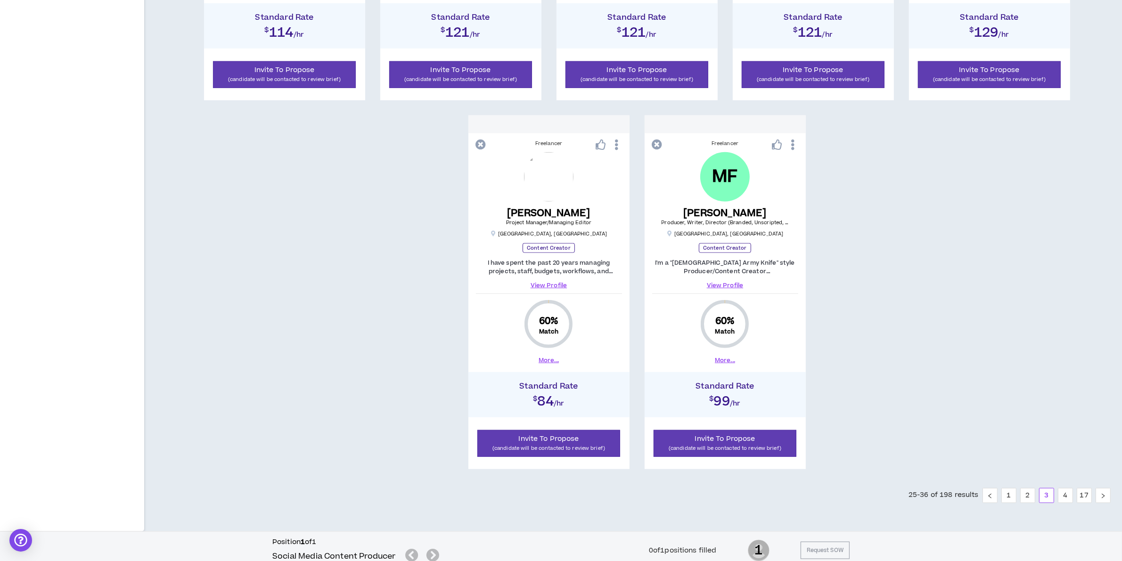
scroll to position [837, 0]
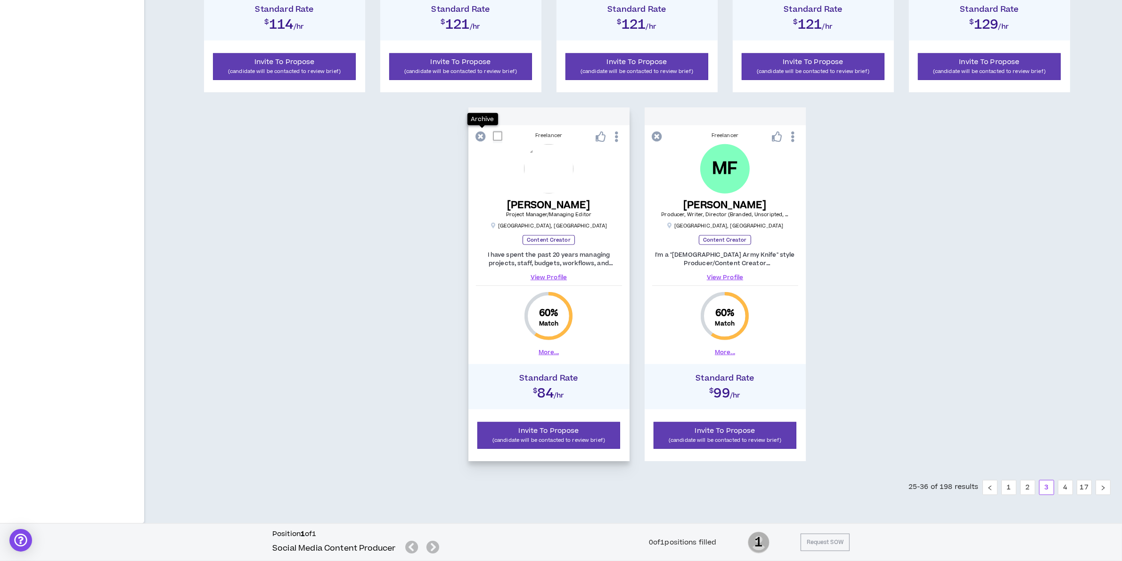
click at [478, 133] on icon at bounding box center [481, 136] width 10 height 10
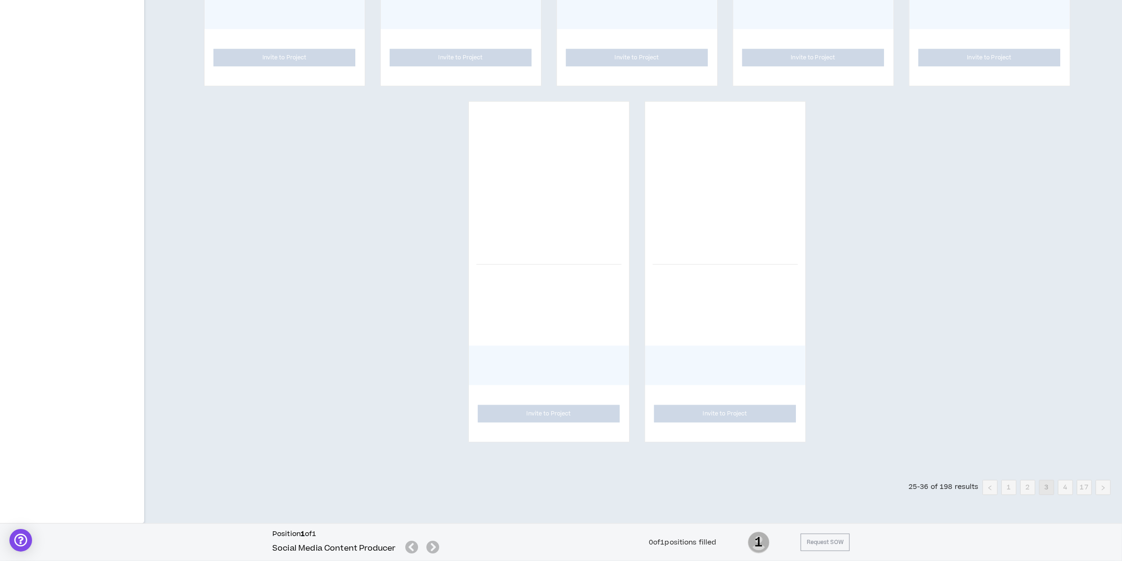
scroll to position [828, 0]
click at [627, 24] on div "Talent Archived for this Project" at bounding box center [561, 23] width 147 height 30
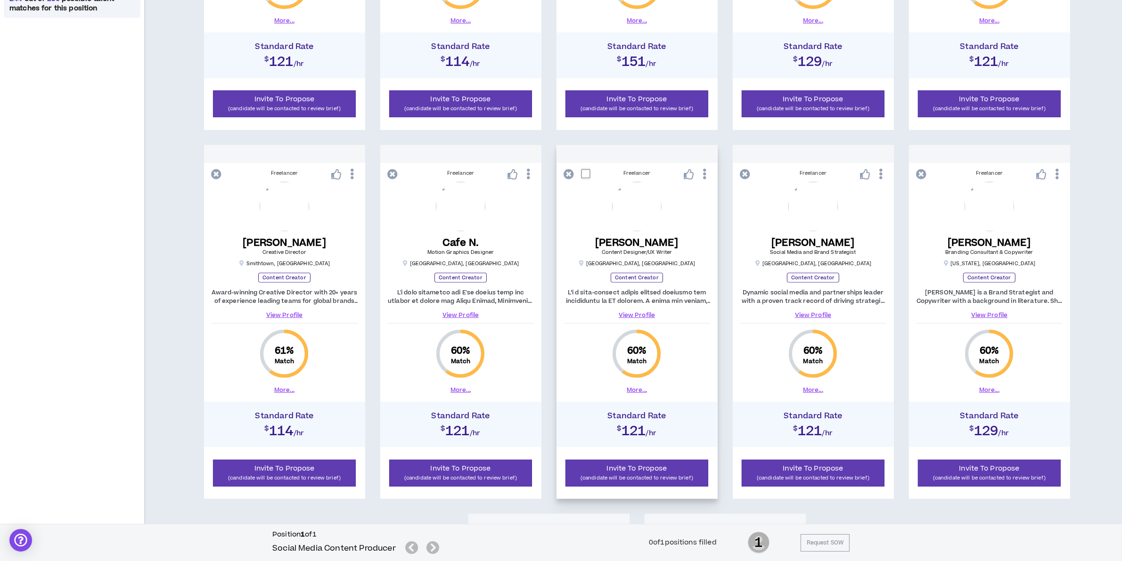
scroll to position [425, 0]
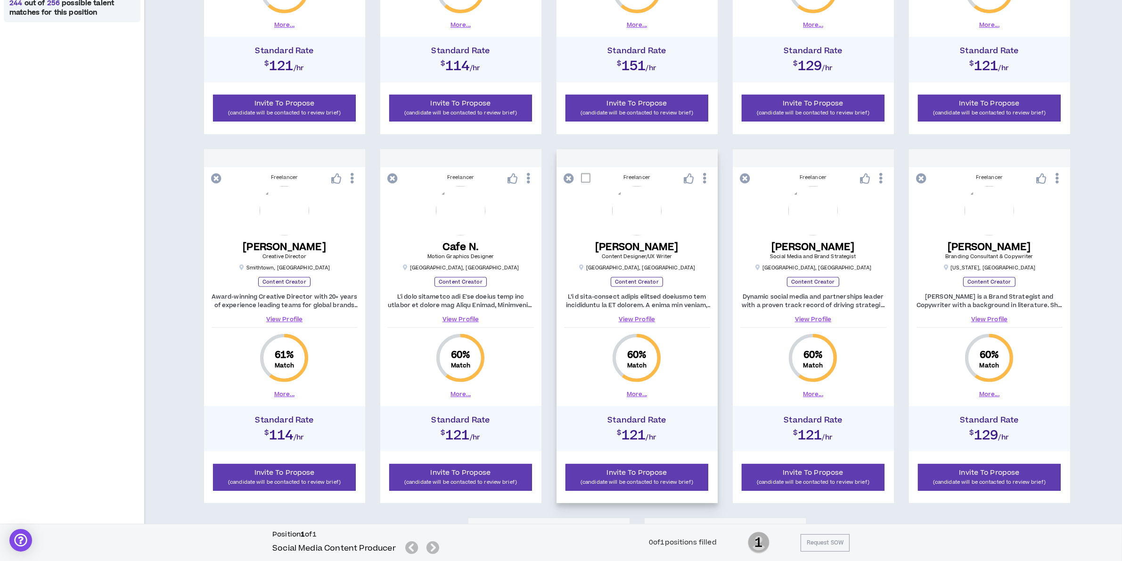
click at [565, 178] on icon at bounding box center [569, 178] width 10 height 10
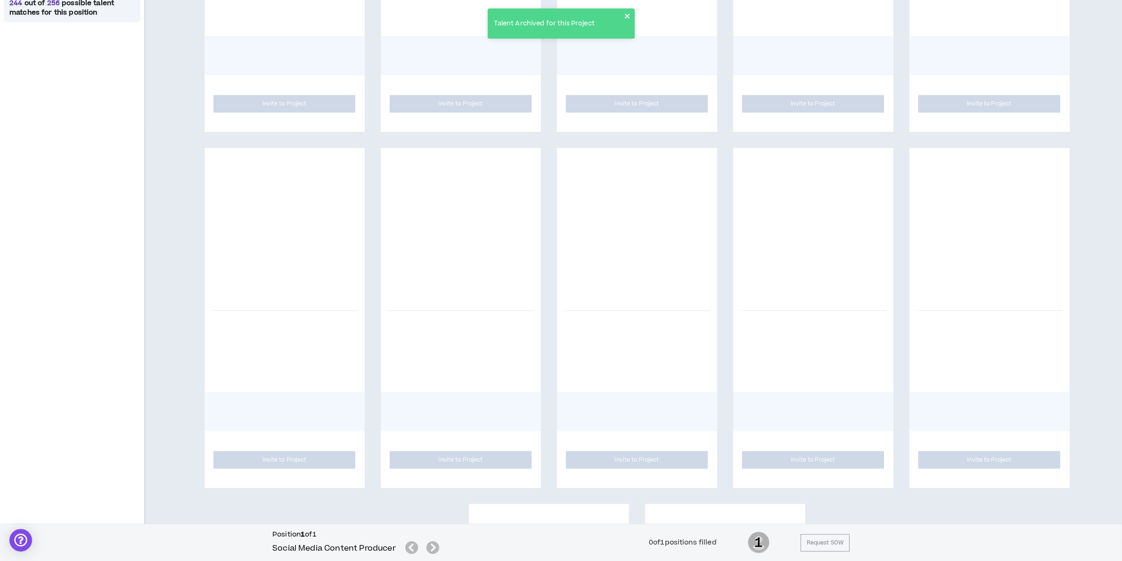
click at [625, 12] on icon "close" at bounding box center [627, 16] width 7 height 8
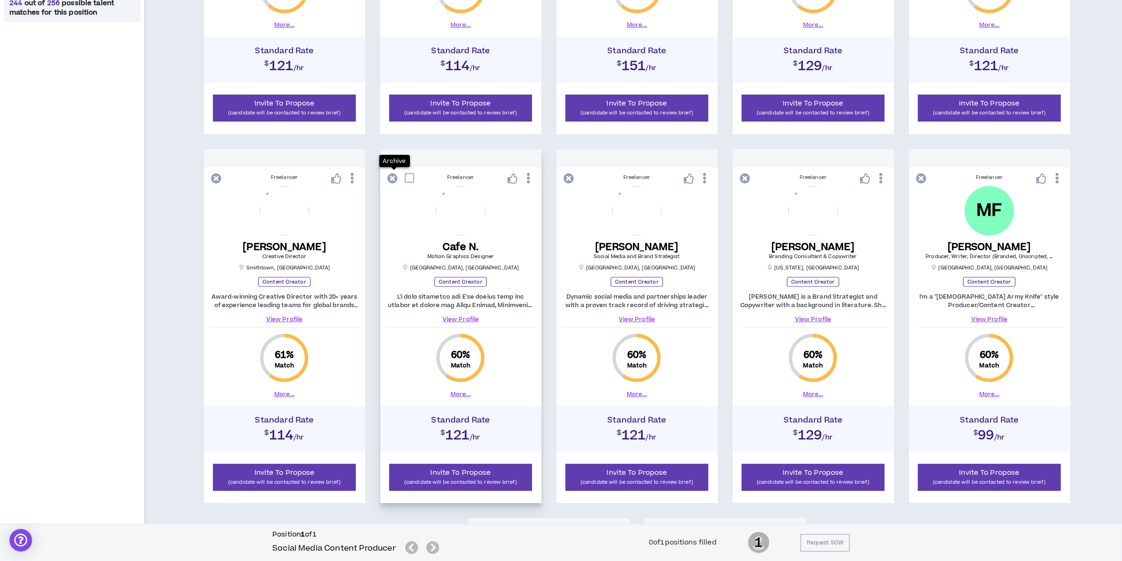
click at [393, 175] on icon at bounding box center [393, 178] width 10 height 10
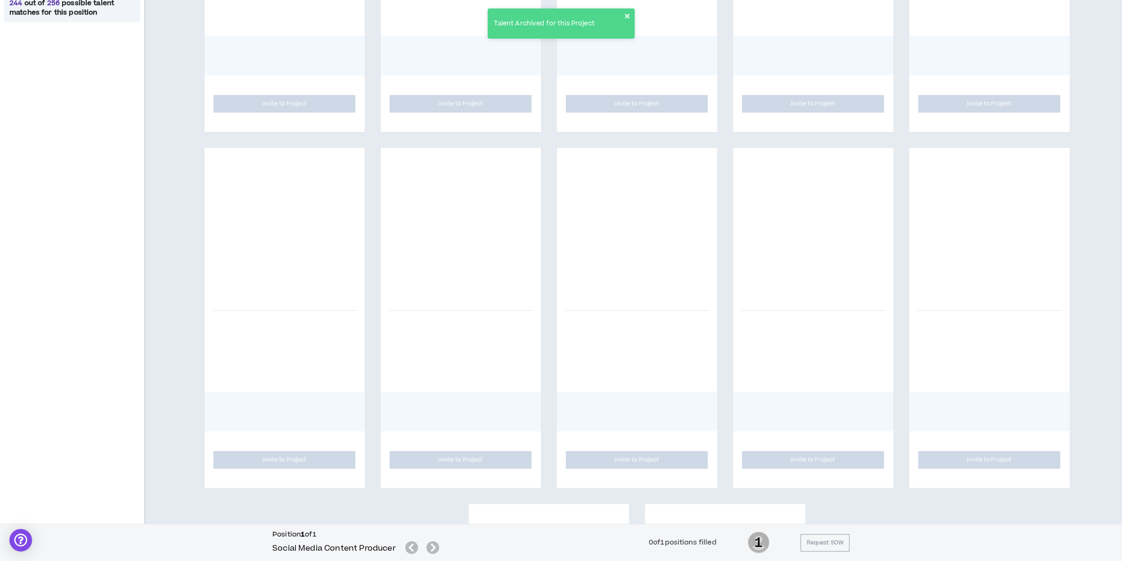
click at [626, 15] on icon "close" at bounding box center [627, 16] width 5 height 5
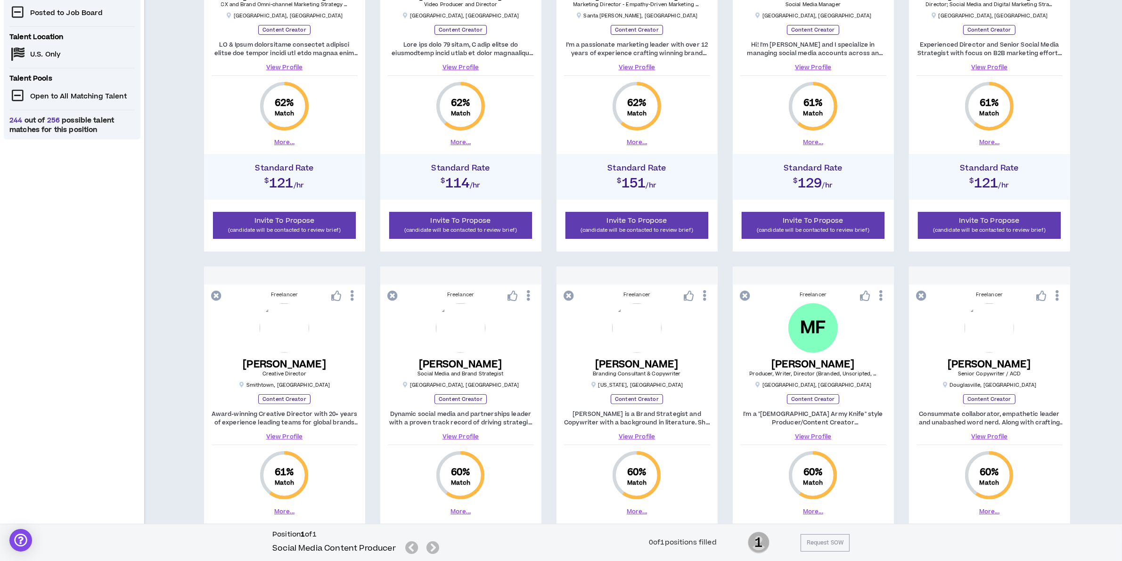
scroll to position [307, 0]
click at [922, 294] on icon at bounding box center [922, 296] width 10 height 10
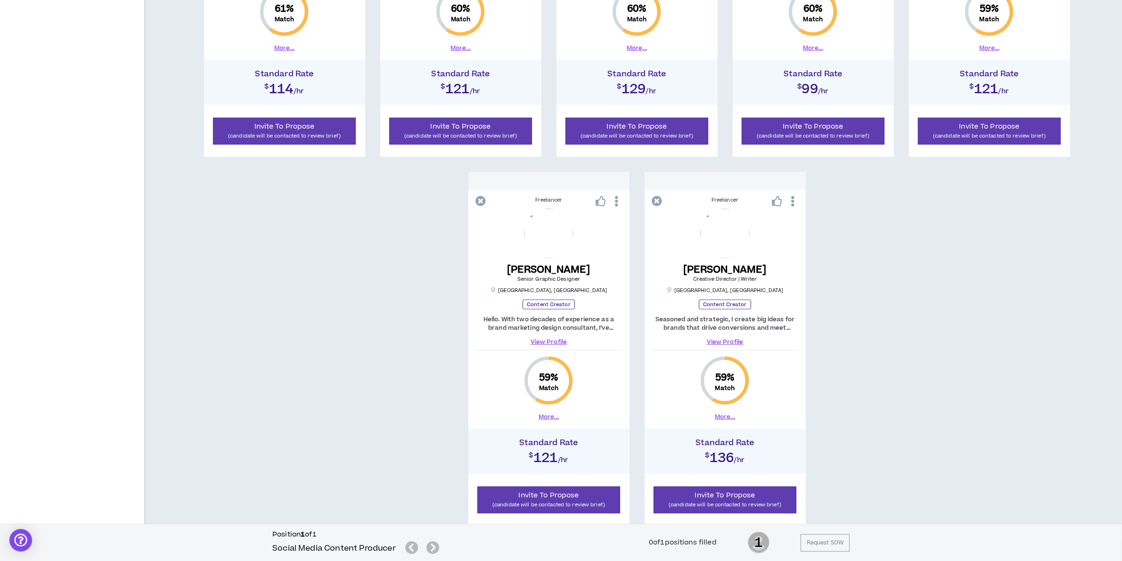
scroll to position [837, 0]
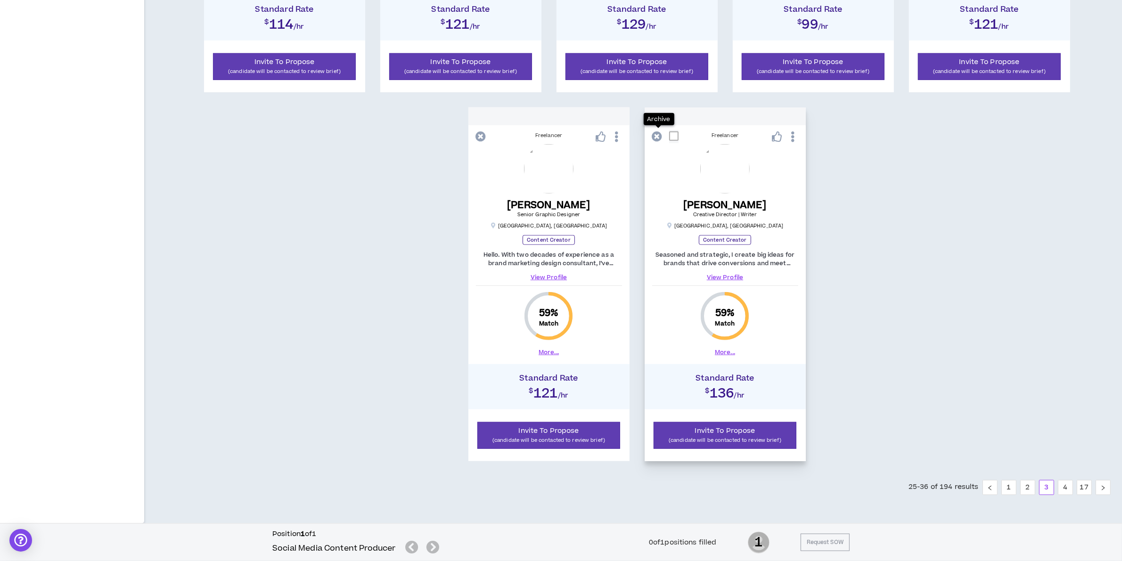
click at [661, 132] on icon at bounding box center [657, 136] width 10 height 10
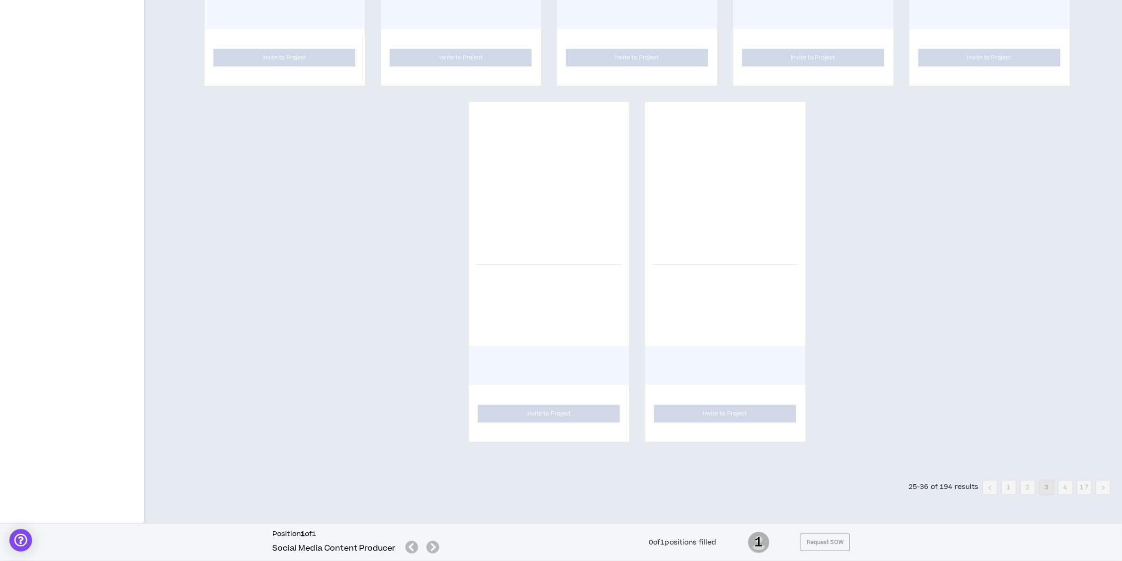
scroll to position [828, 0]
click at [626, 19] on icon "close" at bounding box center [627, 16] width 7 height 8
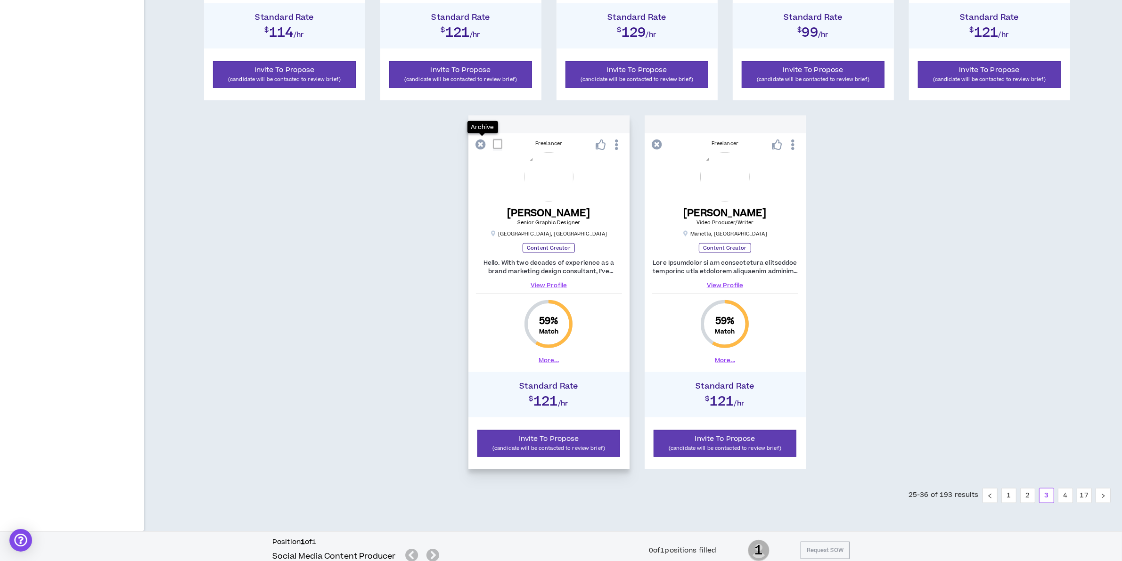
click at [482, 147] on icon at bounding box center [481, 144] width 10 height 10
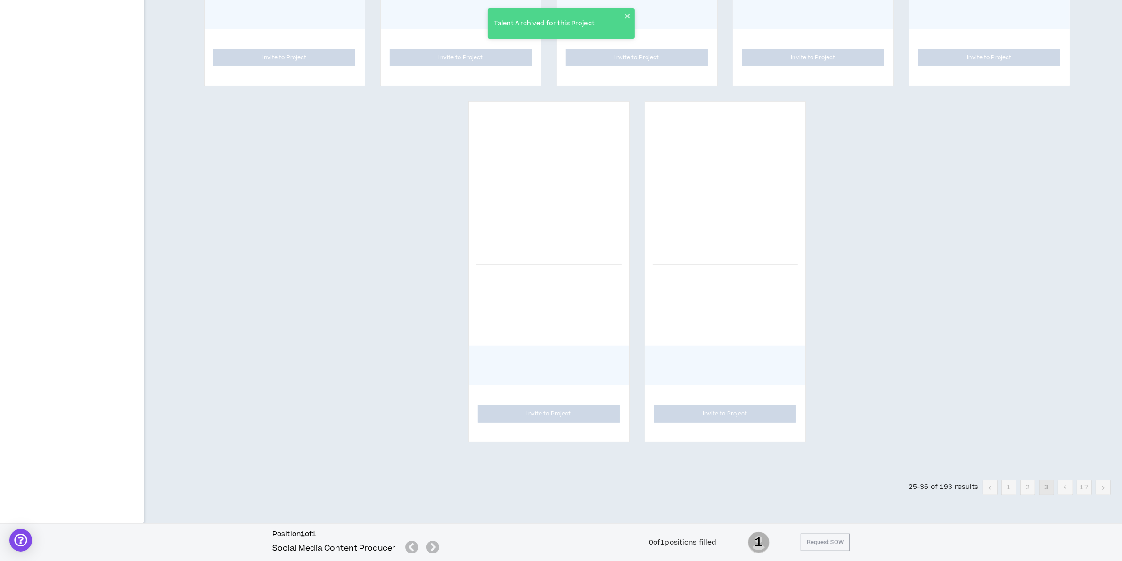
click at [623, 14] on div "Talent Archived for this Project" at bounding box center [561, 23] width 147 height 30
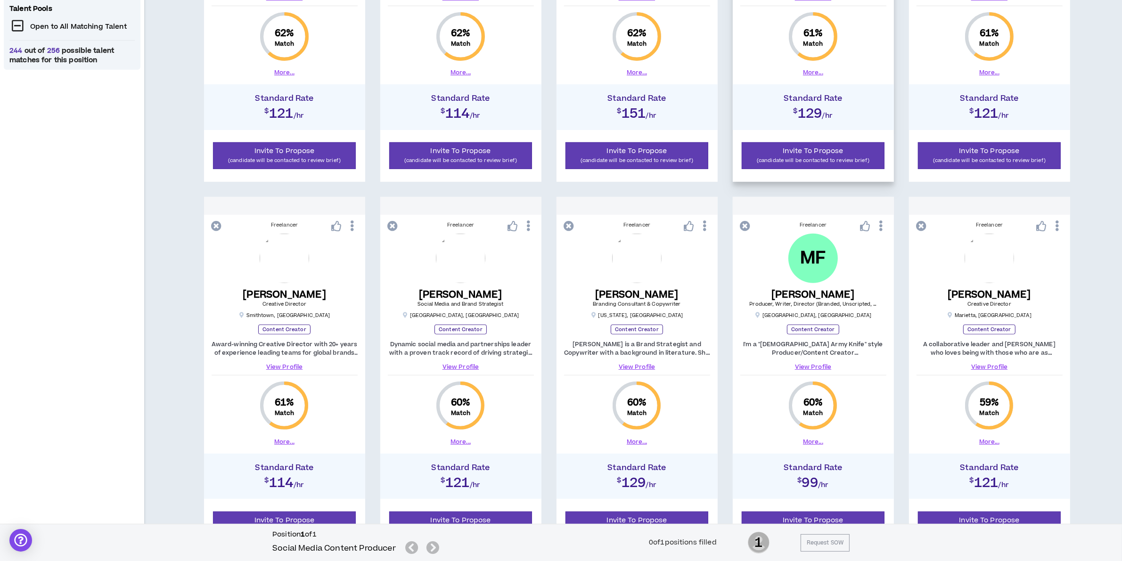
scroll to position [0, 0]
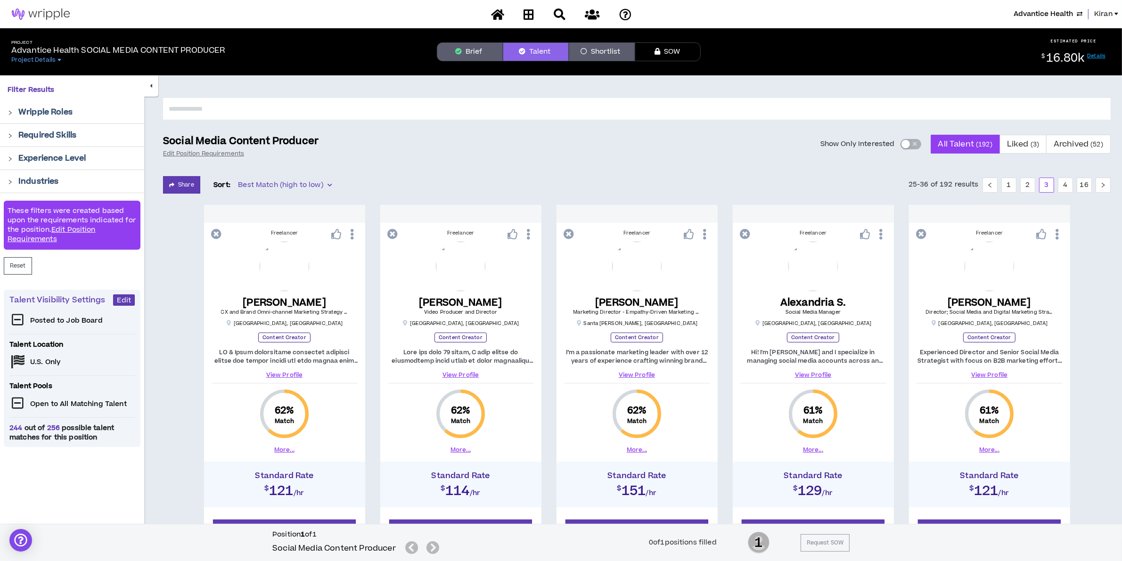
click at [1045, 13] on span "Advantice Health" at bounding box center [1043, 14] width 59 height 10
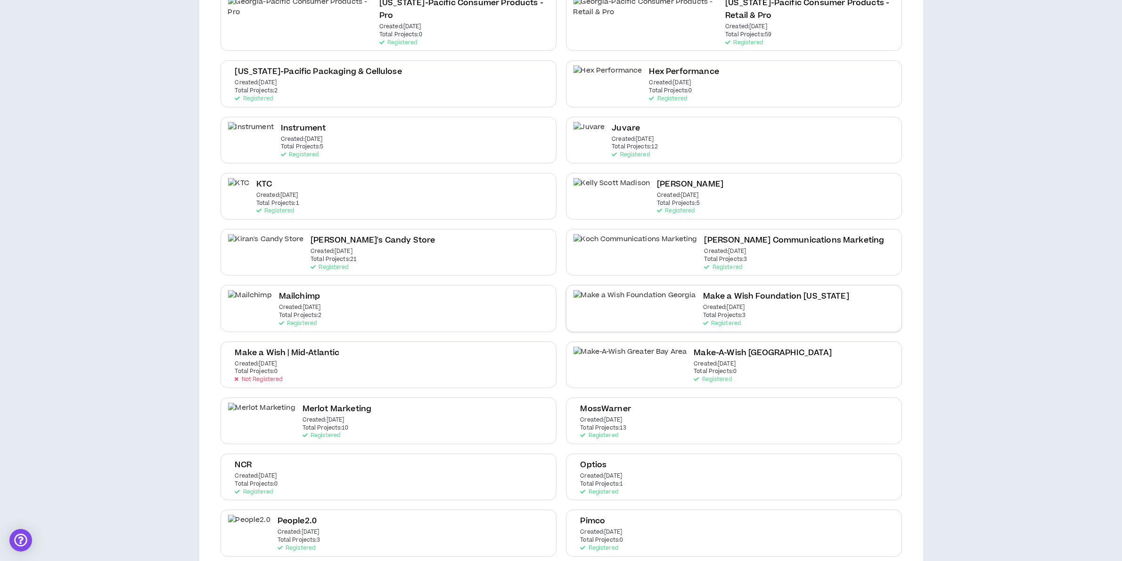
scroll to position [707, 0]
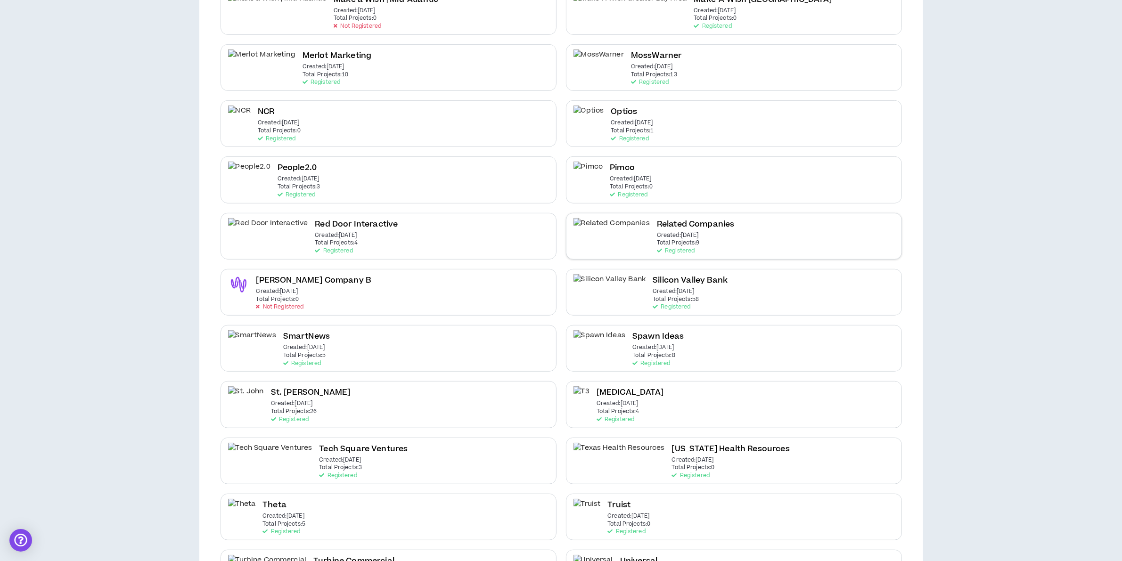
click at [665, 222] on div "Related Companies Created: [DATE] Total Projects: 9 Registered" at bounding box center [696, 236] width 78 height 36
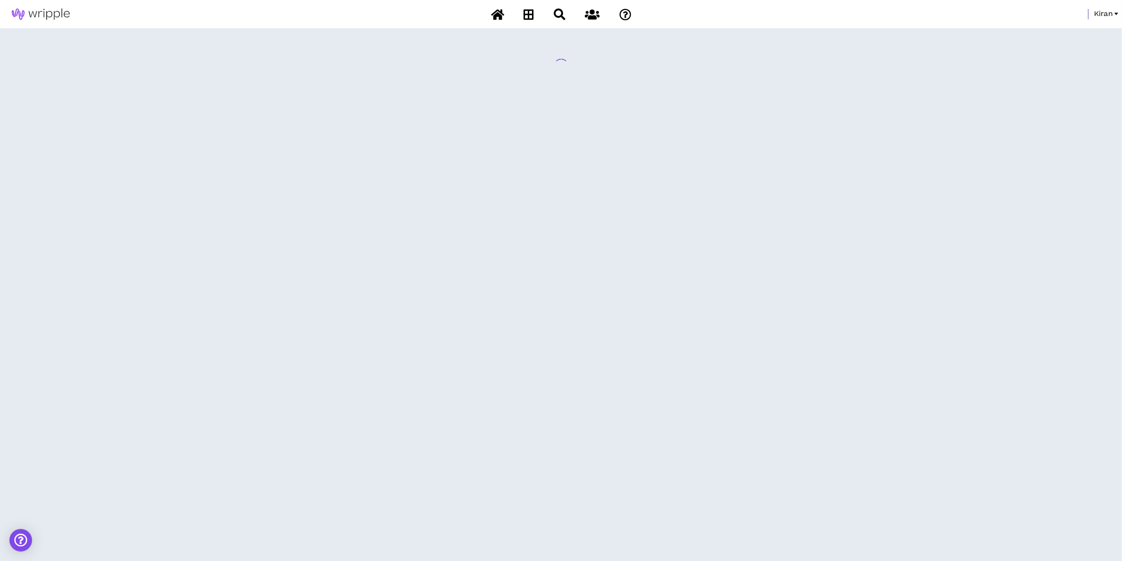
scroll to position [0, 0]
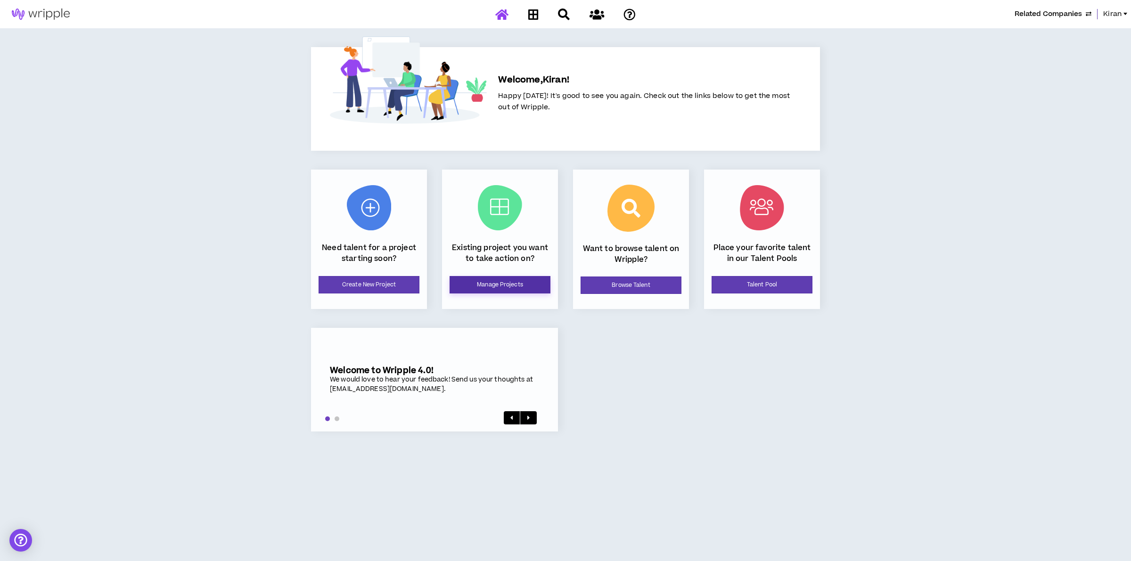
click at [491, 278] on link "Manage Projects" at bounding box center [500, 284] width 101 height 17
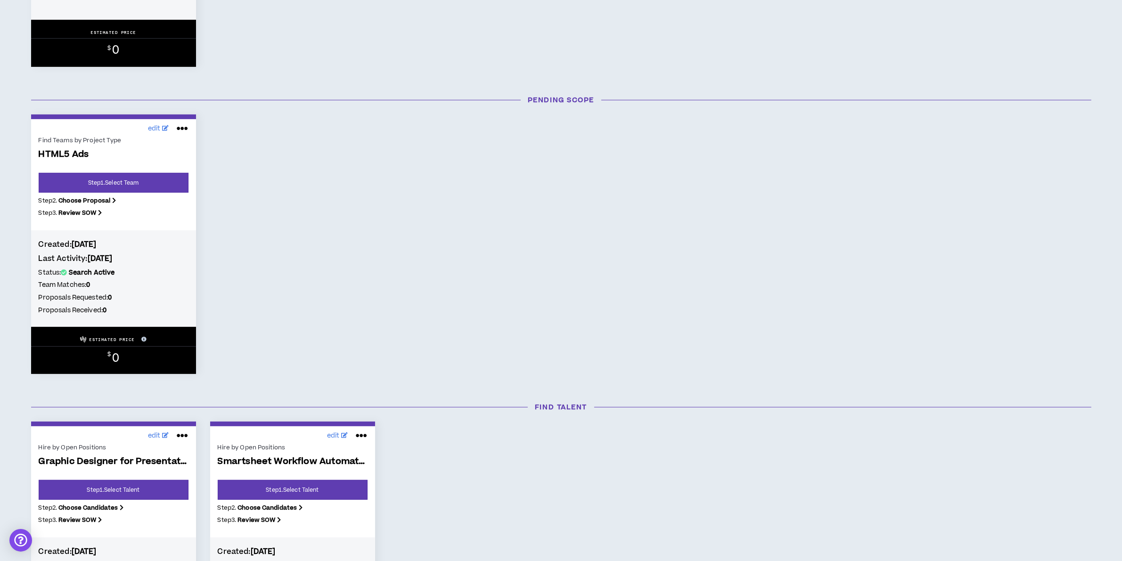
scroll to position [589, 0]
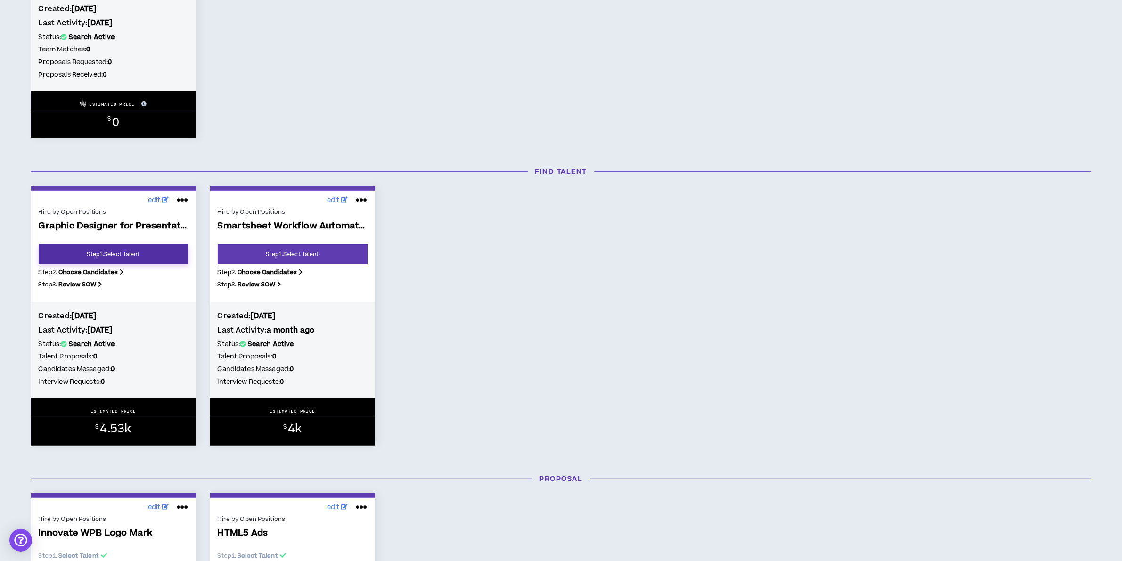
click at [114, 252] on link "Step 1 . Select Talent" at bounding box center [114, 255] width 150 height 20
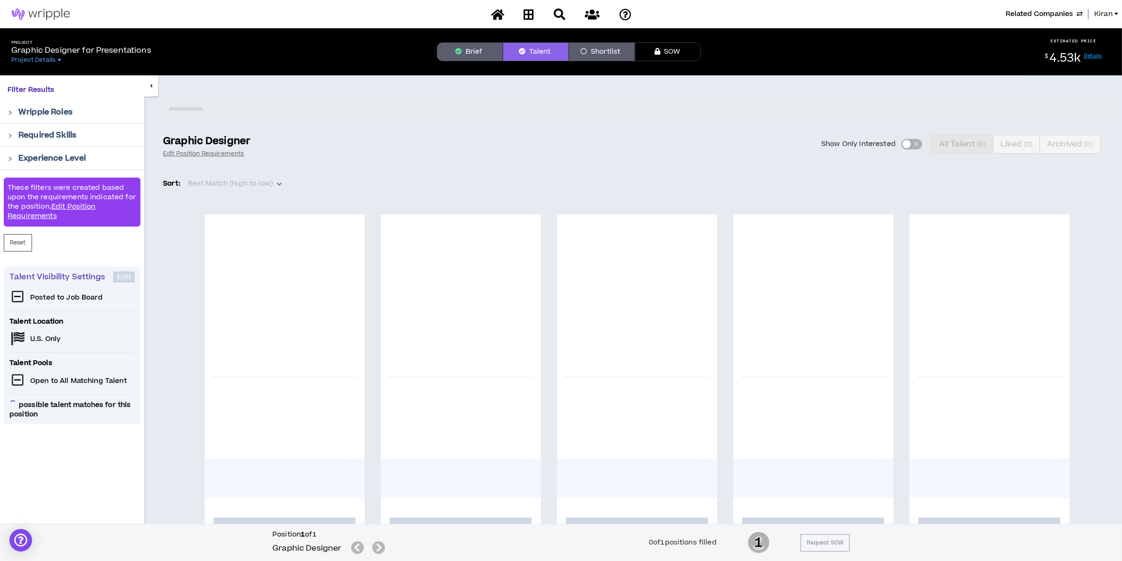
click at [463, 50] on button "Brief" at bounding box center [470, 51] width 66 height 19
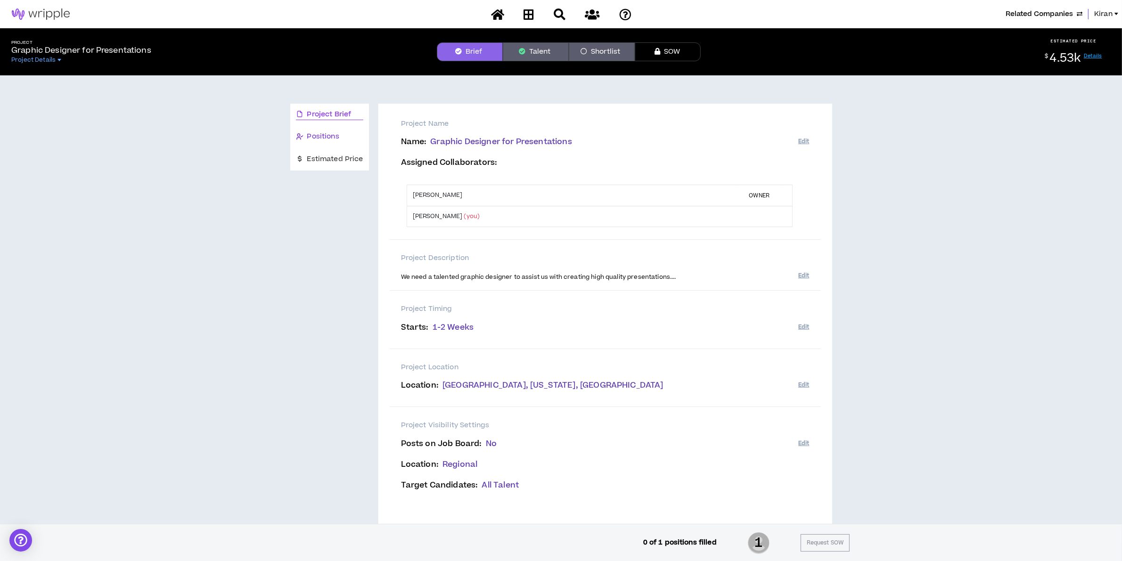
click at [337, 136] on span "Positions" at bounding box center [323, 136] width 32 height 10
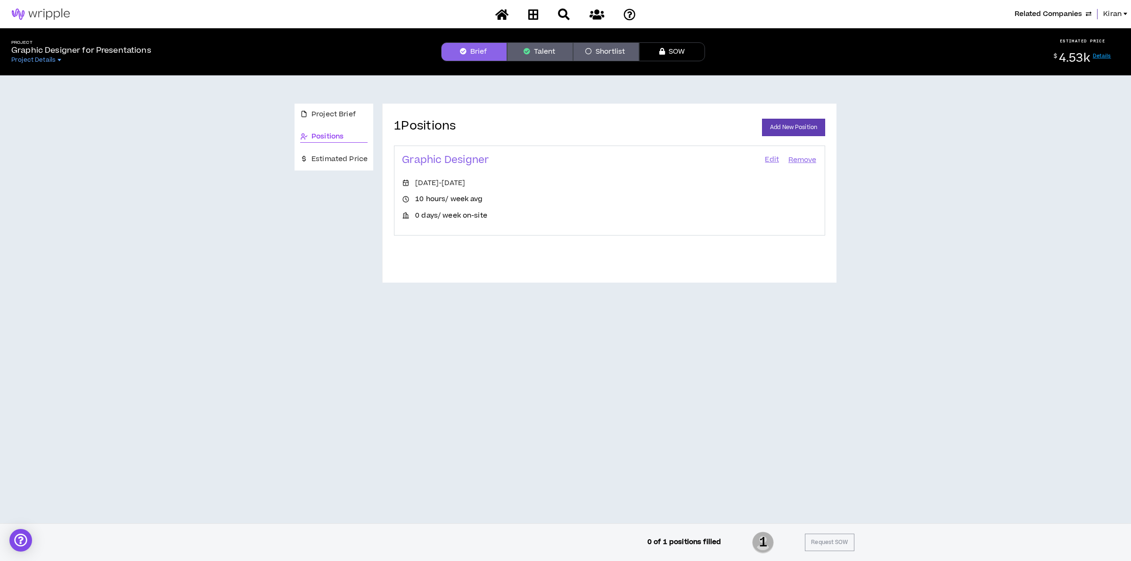
click at [775, 164] on link "Edit" at bounding box center [772, 160] width 16 height 13
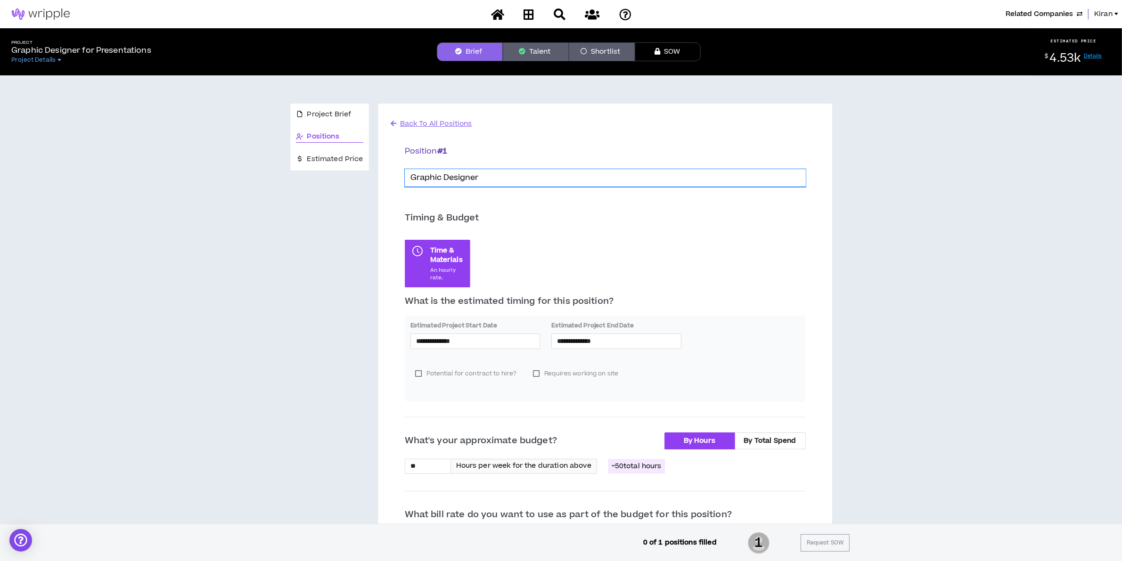
click at [540, 175] on input "Graphic Designer" at bounding box center [605, 178] width 401 height 18
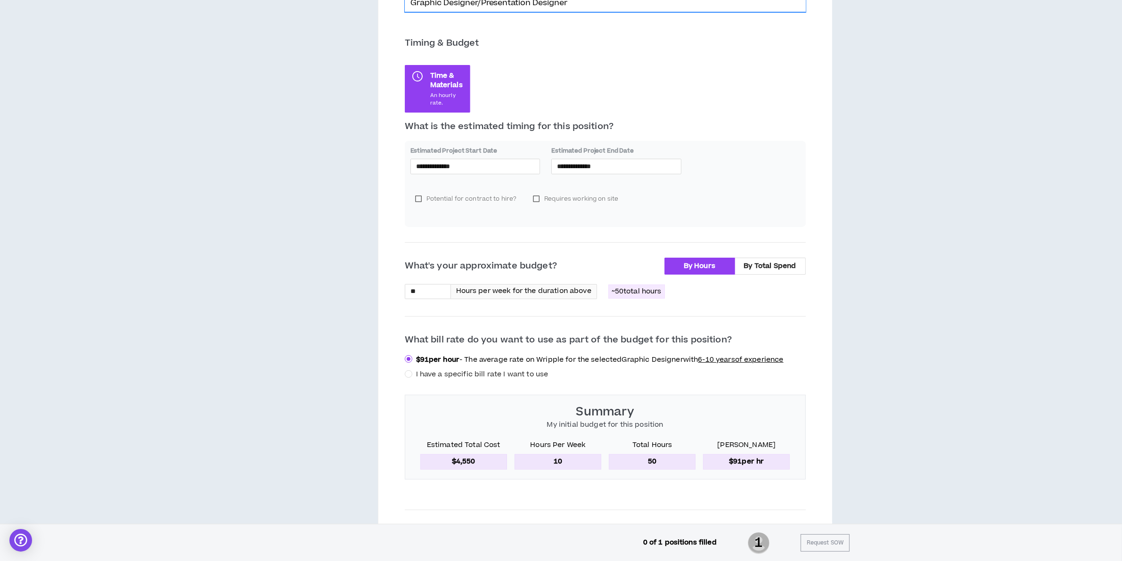
scroll to position [412, 0]
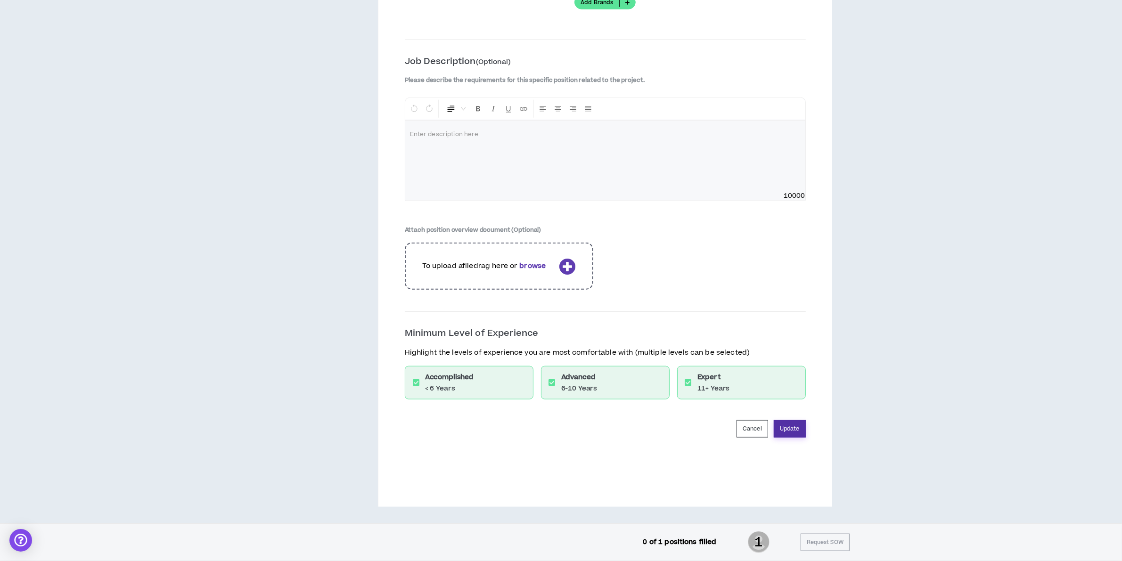
type input "Graphic Designer/Presentation Designer"
click at [792, 436] on button "Update" at bounding box center [790, 428] width 32 height 17
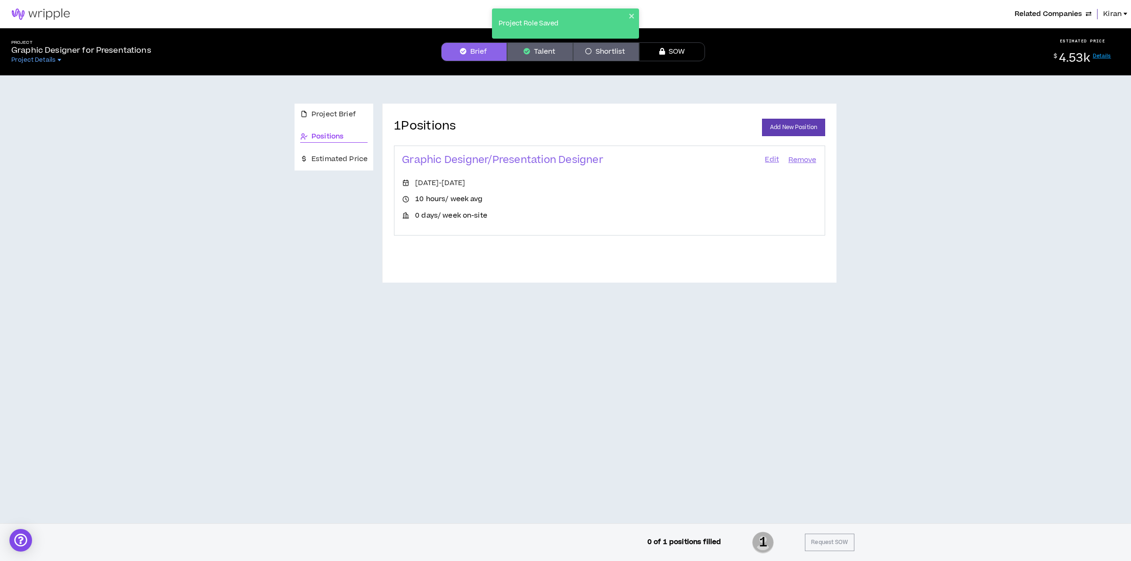
click at [778, 352] on div "Project Brief Positions Estimated Price 1 Positions Add New Position Graphic De…" at bounding box center [565, 299] width 1131 height 448
click at [629, 12] on icon "close" at bounding box center [632, 16] width 7 height 8
